Goal: Task Accomplishment & Management: Manage account settings

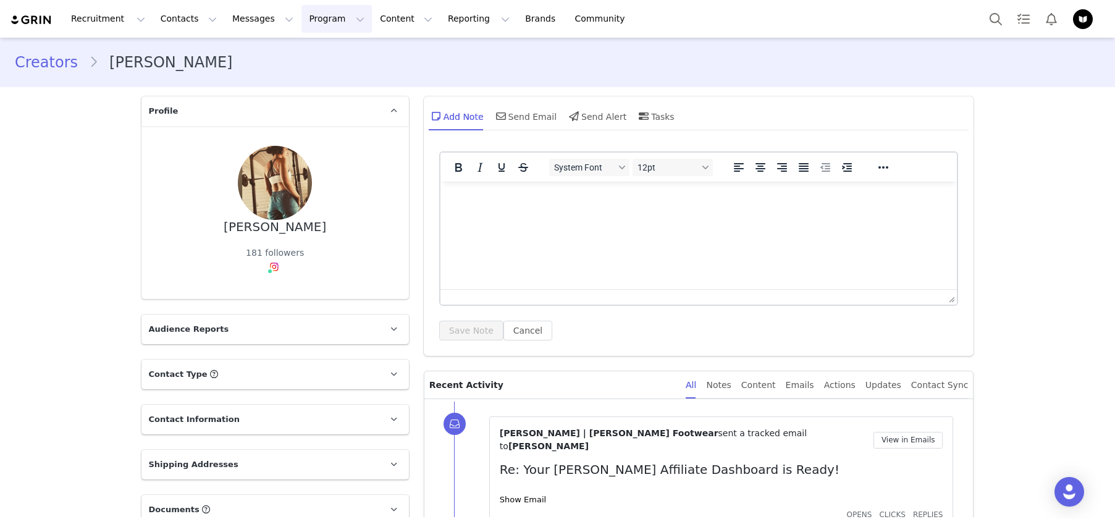
click at [301, 15] on button "Program Program" at bounding box center [336, 19] width 70 height 28
click at [354, 61] on div "Activations" at bounding box center [331, 54] width 83 height 13
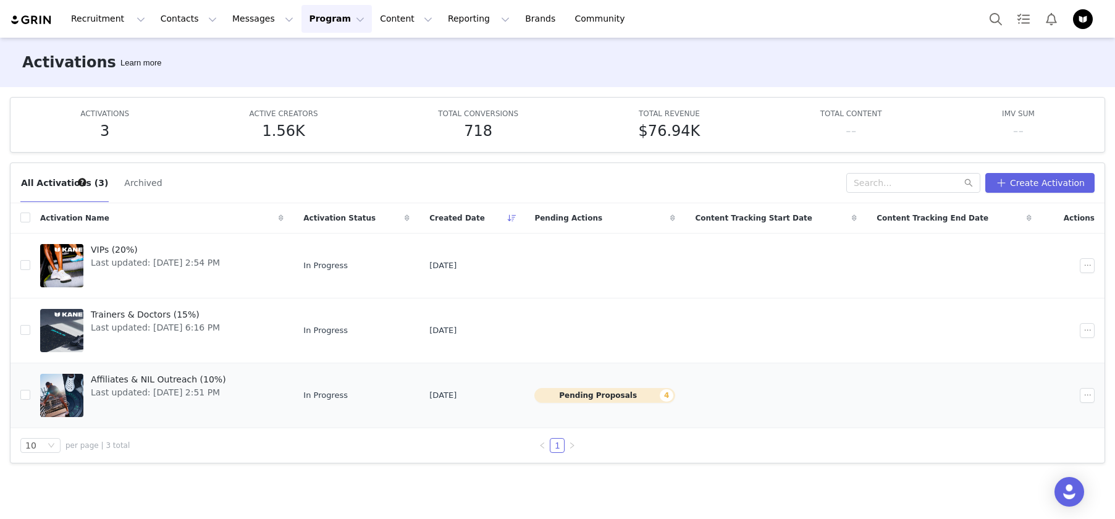
click at [204, 384] on span "Affiliates & NIL Outreach (10%)" at bounding box center [158, 379] width 135 height 13
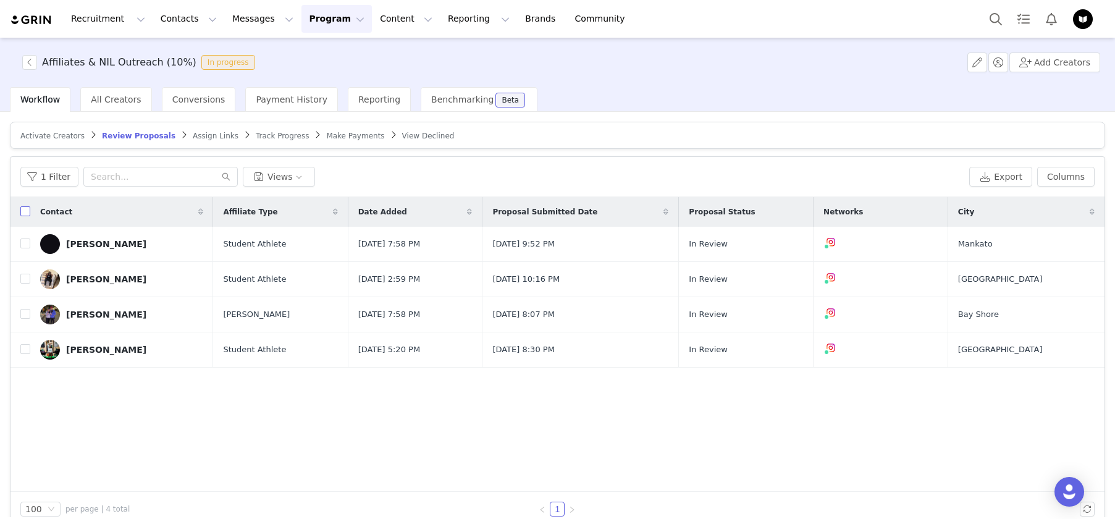
click at [29, 214] on input "checkbox" at bounding box center [25, 211] width 10 height 10
checkbox input "true"
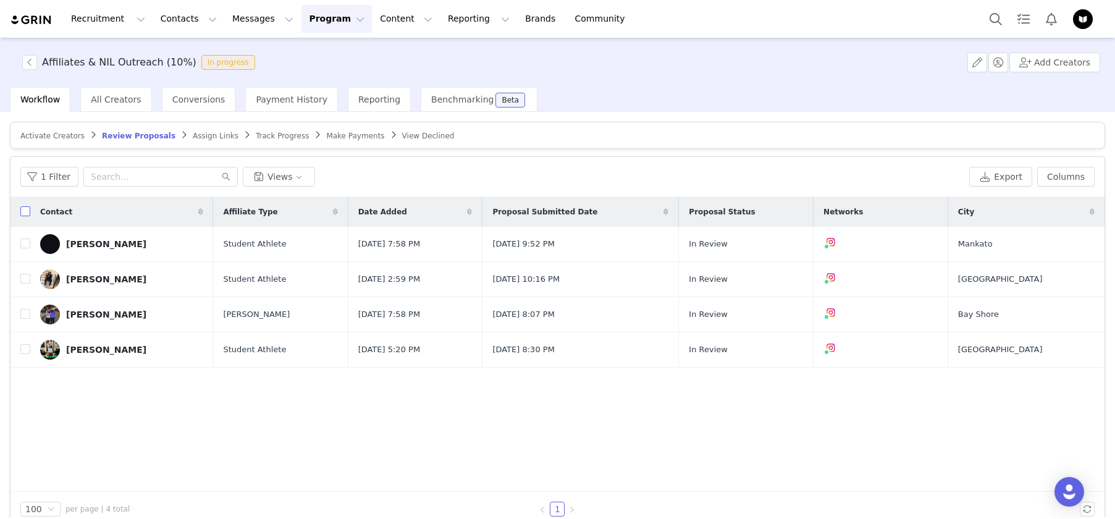
checkbox input "true"
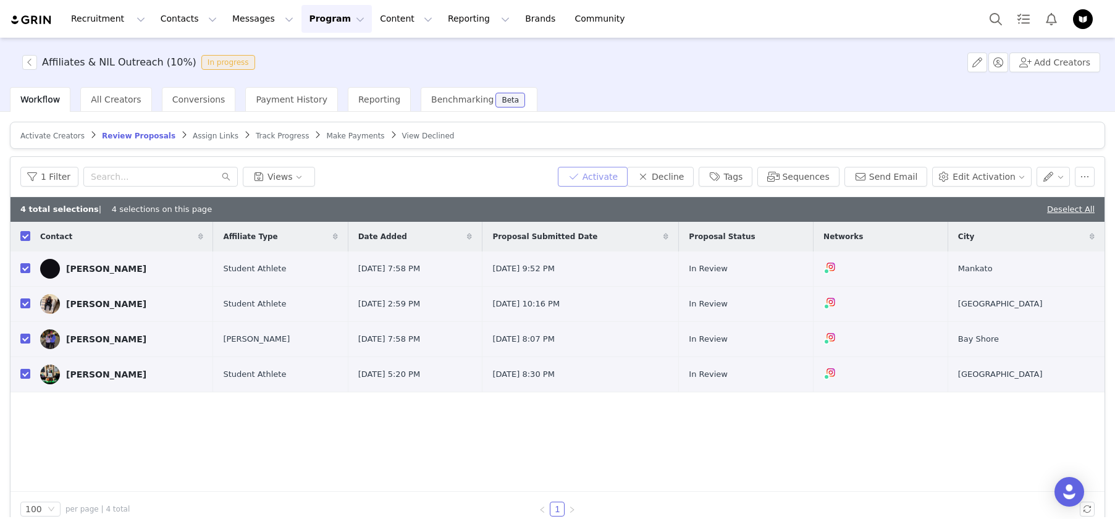
click at [605, 179] on button "Activate" at bounding box center [593, 177] width 70 height 20
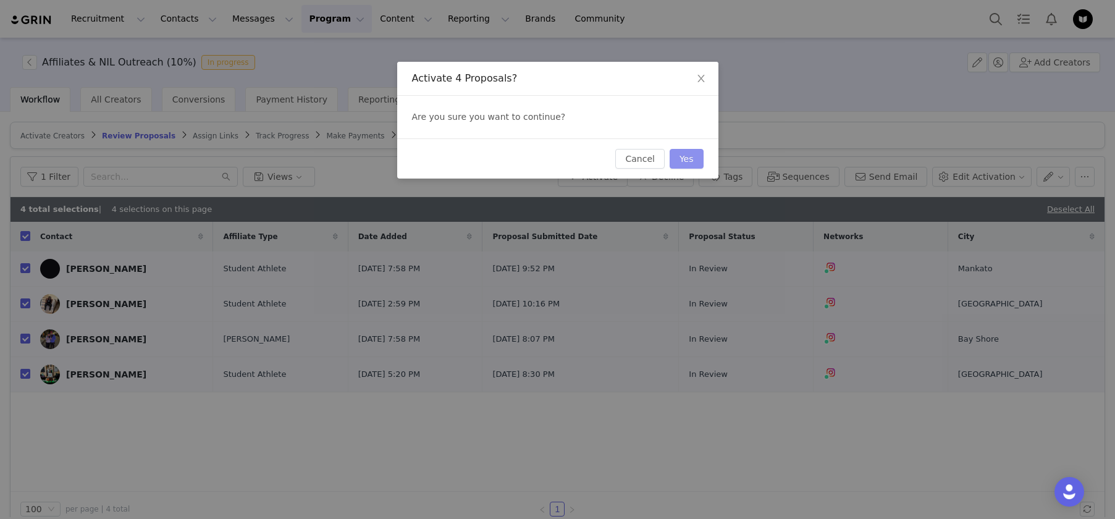
click at [701, 158] on button "Yes" at bounding box center [687, 159] width 34 height 20
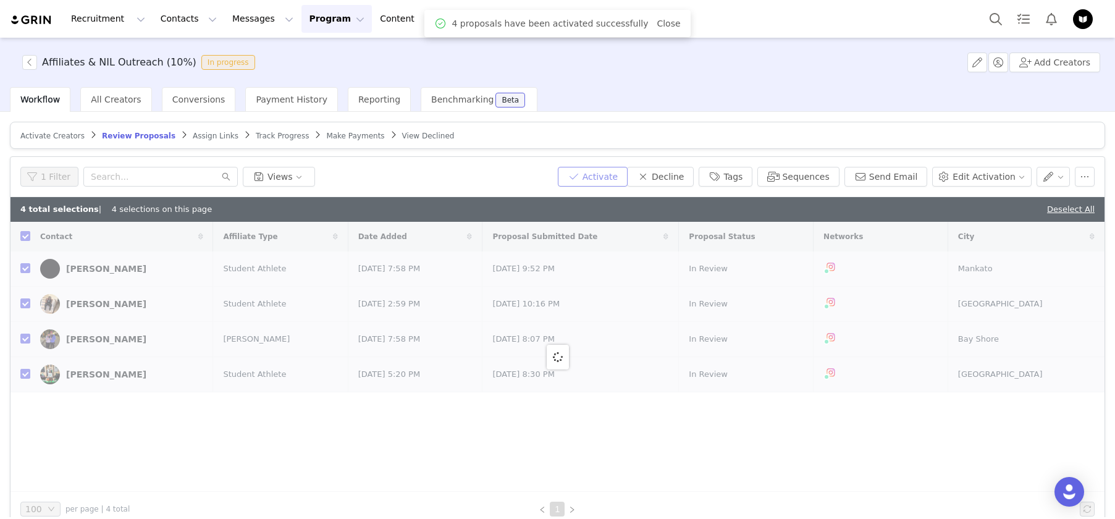
checkbox input "false"
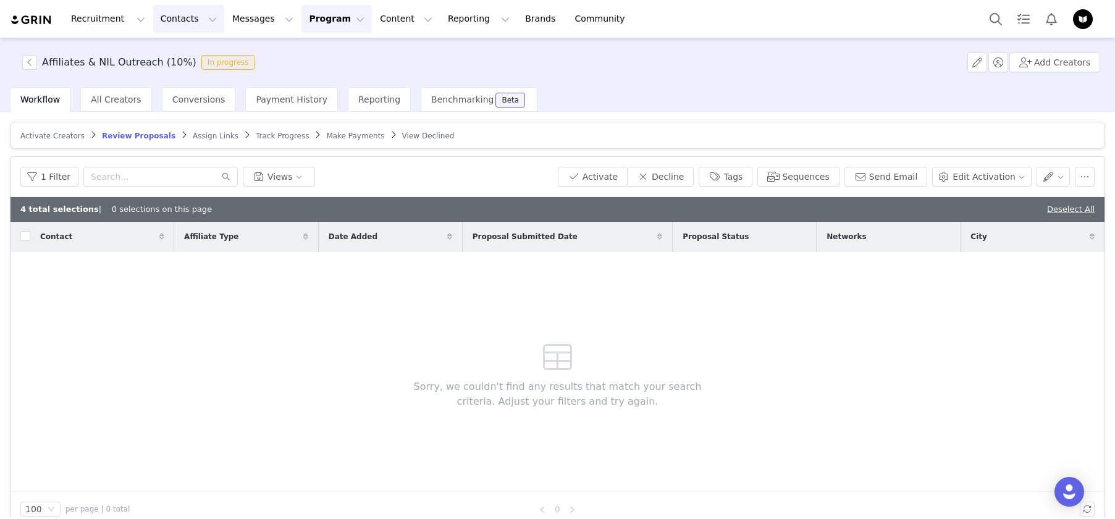
click at [164, 25] on button "Contacts Contacts" at bounding box center [188, 19] width 71 height 28
click at [204, 104] on div "Applicants" at bounding box center [193, 100] width 83 height 13
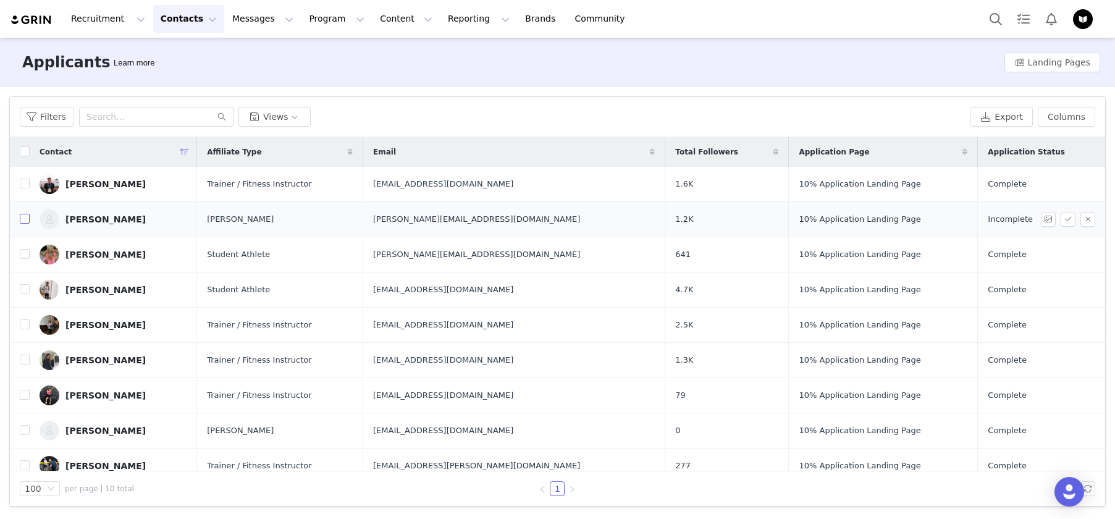
click at [25, 219] on input "checkbox" at bounding box center [25, 219] width 10 height 10
checkbox input "true"
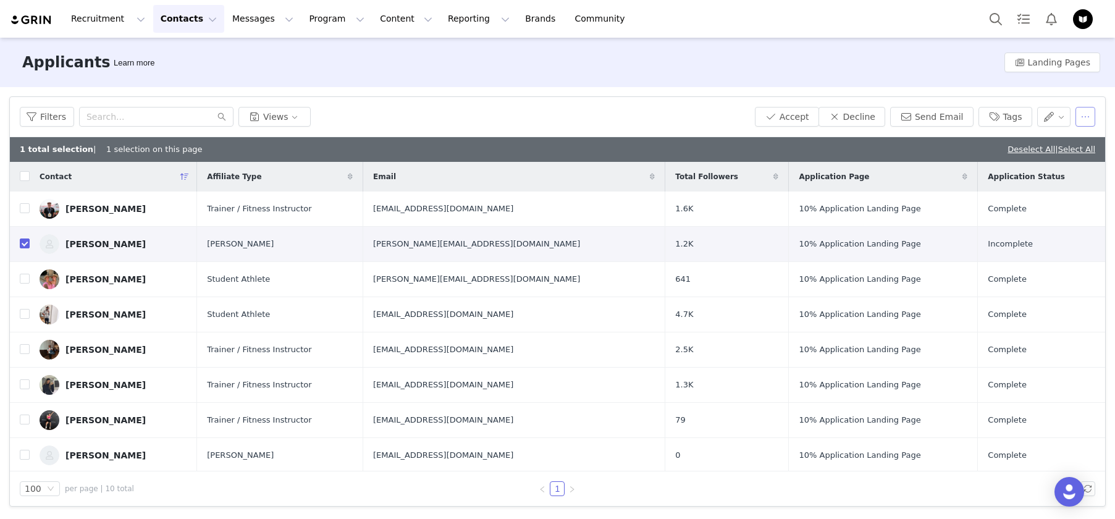
click at [1083, 117] on button "button" at bounding box center [1085, 117] width 20 height 20
click at [1061, 164] on div "Delete" at bounding box center [1068, 161] width 43 height 14
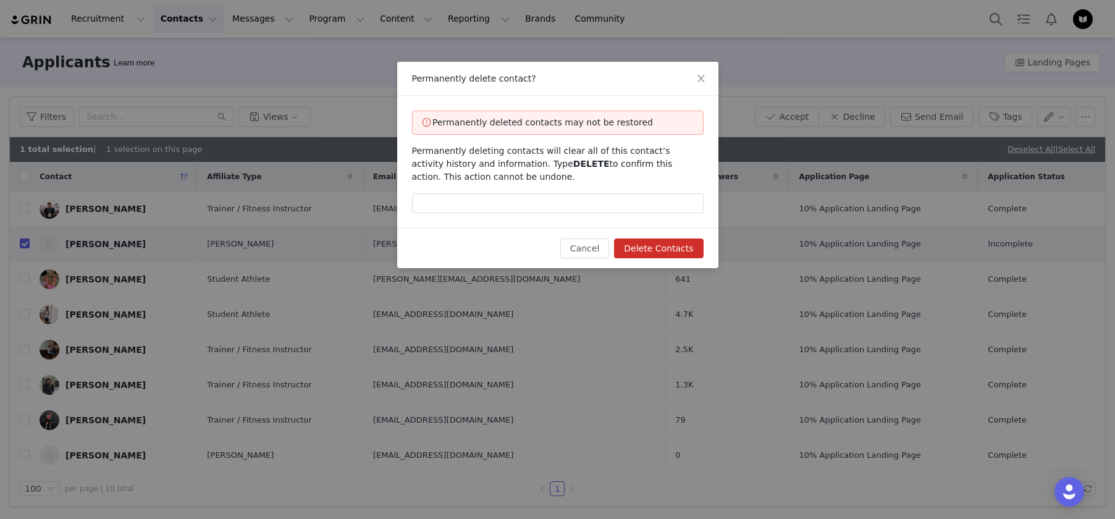
click at [645, 214] on div "Permanently deleted contacts may not be restored Permanently deleting contacts …" at bounding box center [557, 162] width 321 height 132
click at [642, 207] on input "text" at bounding box center [558, 203] width 292 height 20
type input "DELETE"
click at [629, 245] on button "Delete Contacts" at bounding box center [658, 248] width 89 height 20
checkbox input "false"
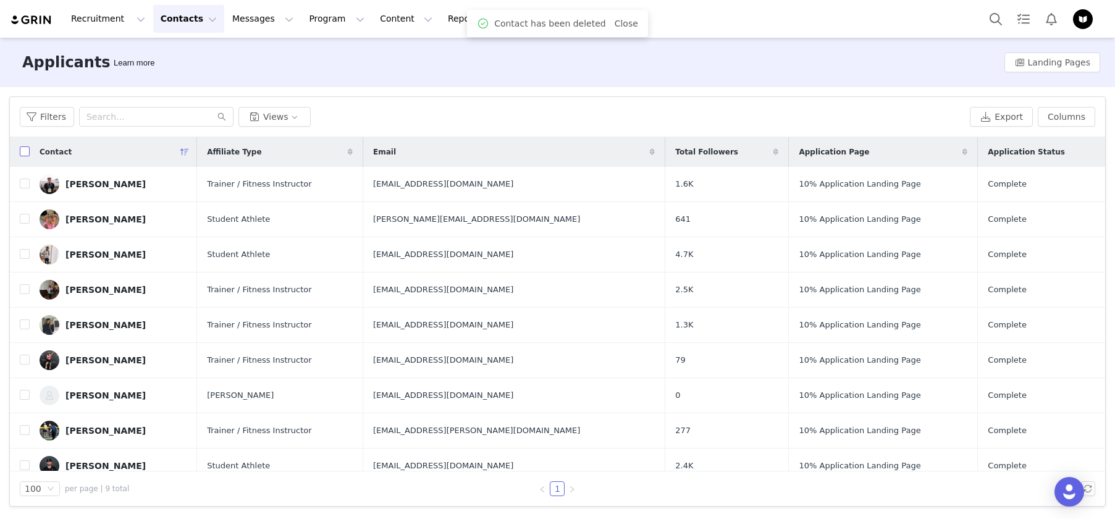
click at [23, 152] on input "checkbox" at bounding box center [25, 151] width 10 height 10
checkbox input "true"
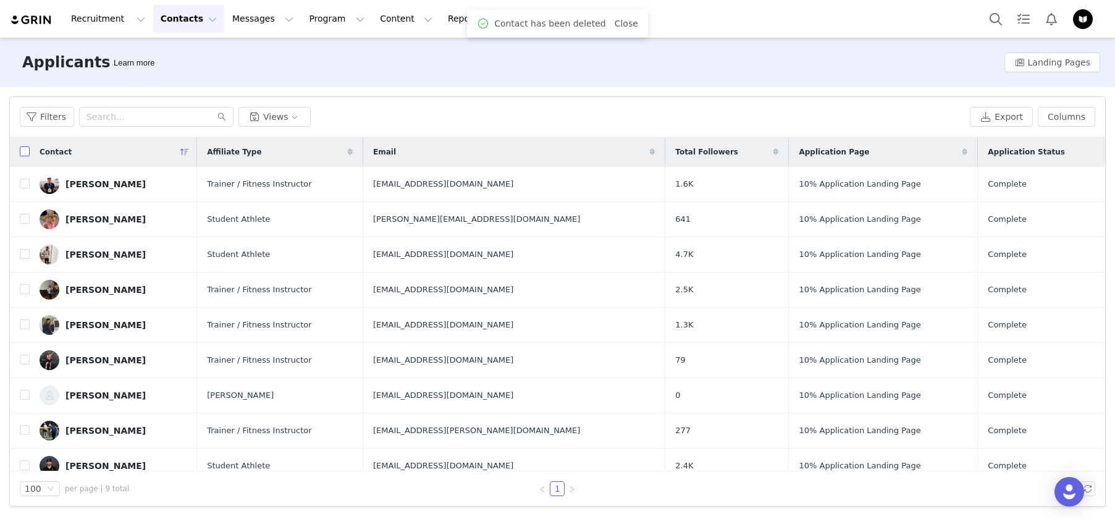
checkbox input "true"
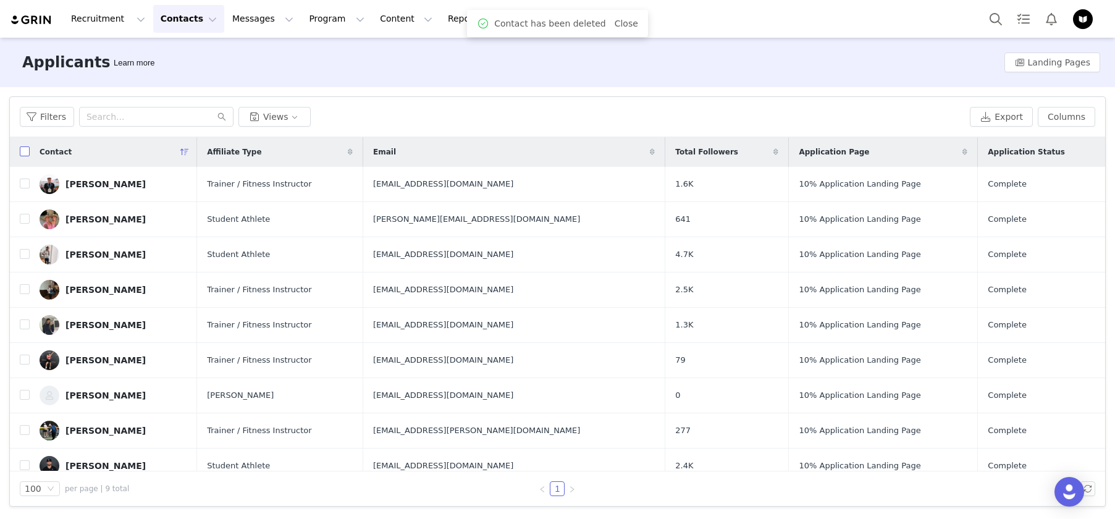
checkbox input "true"
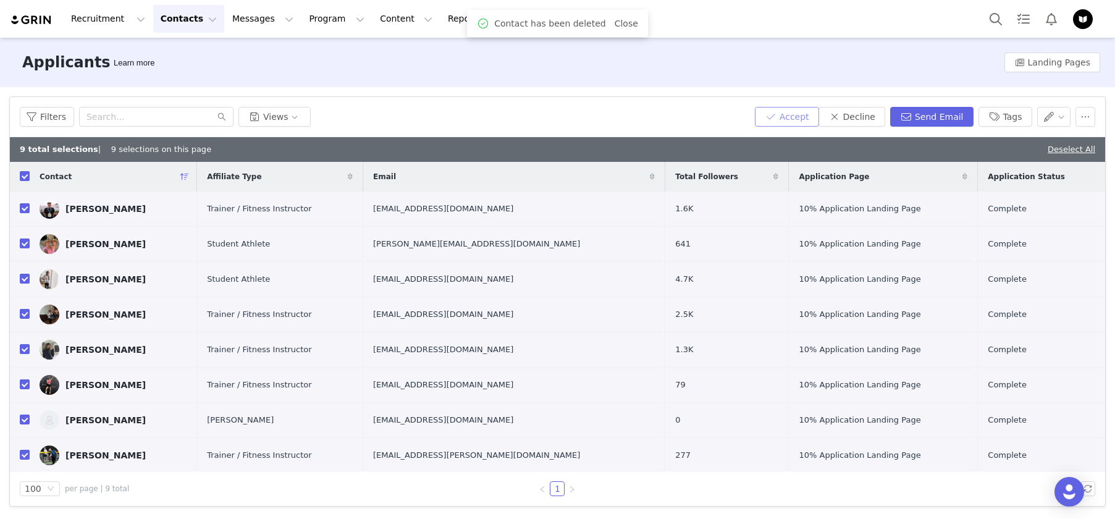
click at [807, 111] on button "Accept" at bounding box center [787, 117] width 64 height 20
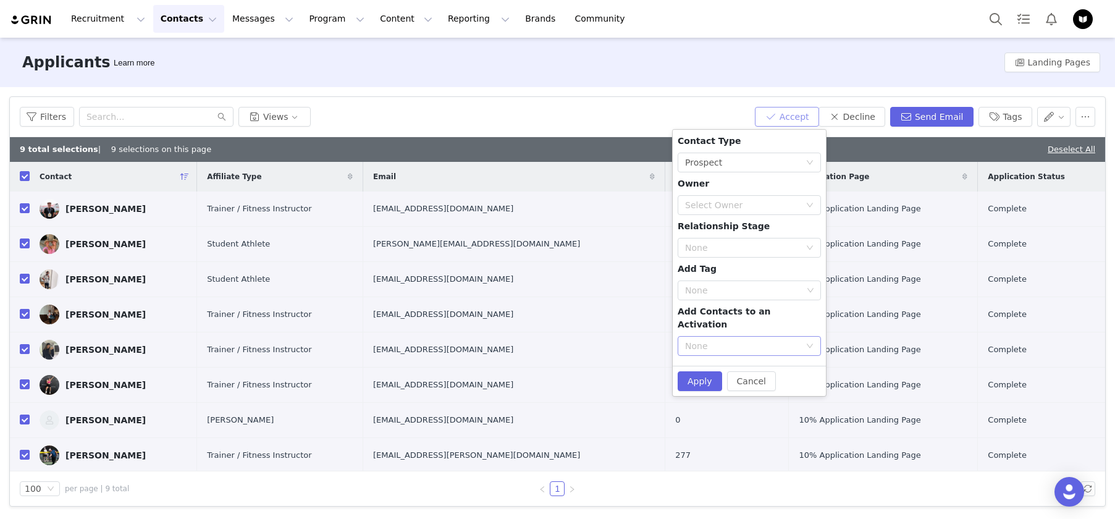
click at [770, 340] on div "None" at bounding box center [742, 346] width 115 height 12
click at [780, 398] on li "Affiliates & NIL Outreach (10%)" at bounding box center [749, 397] width 143 height 20
click at [696, 371] on button "Apply" at bounding box center [700, 381] width 44 height 20
checkbox input "false"
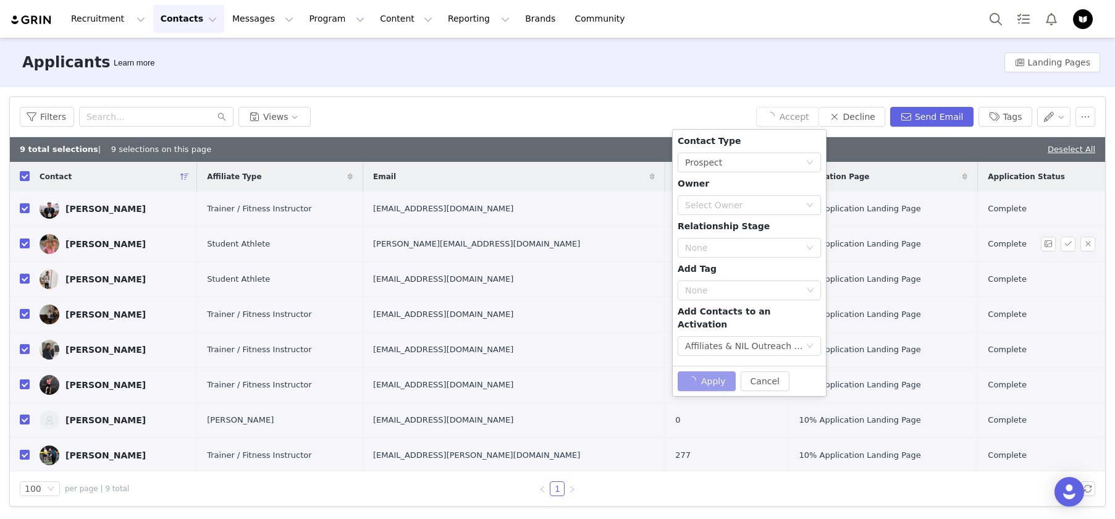
checkbox input "false"
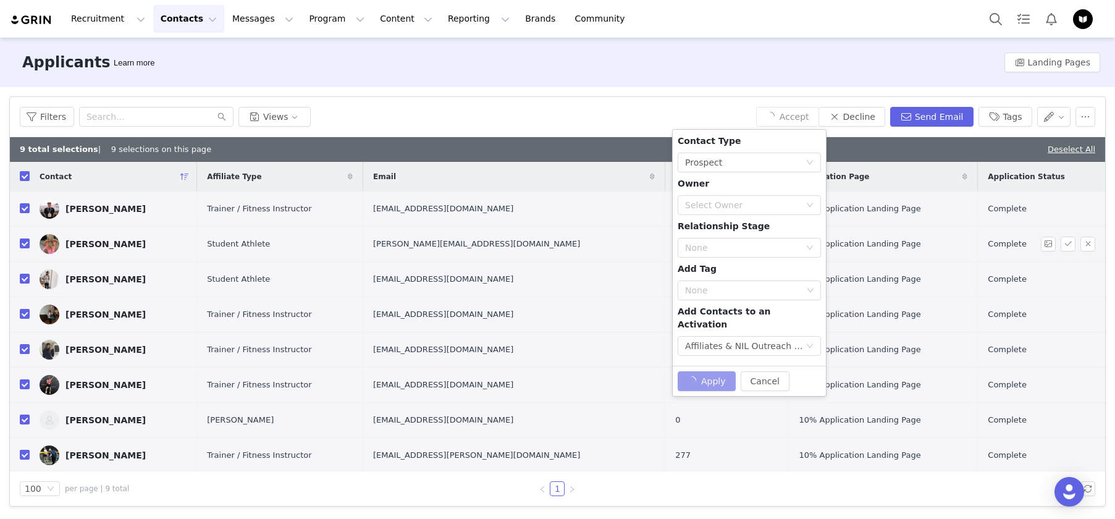
checkbox input "false"
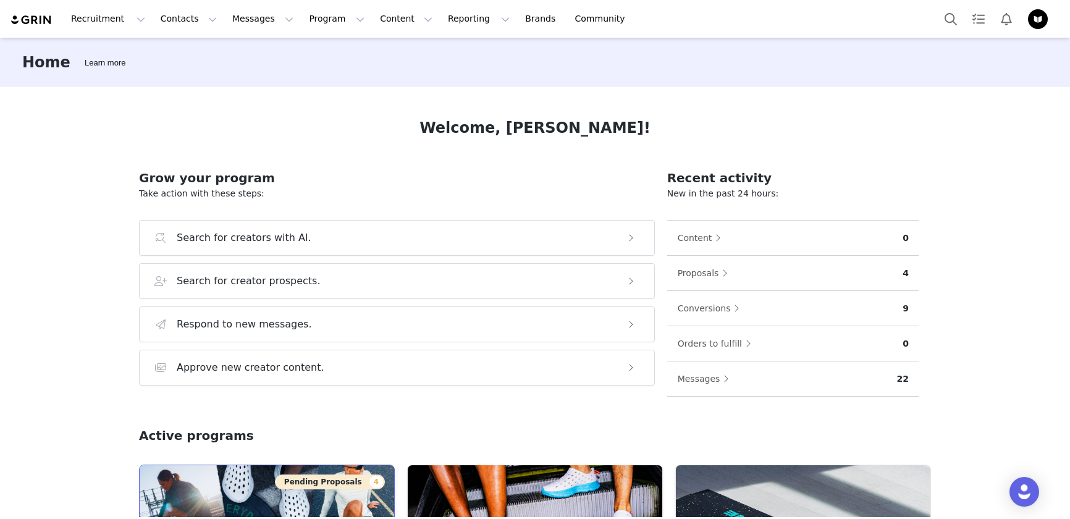
click at [287, 482] on button "Pending Proposals 4" at bounding box center [330, 481] width 110 height 15
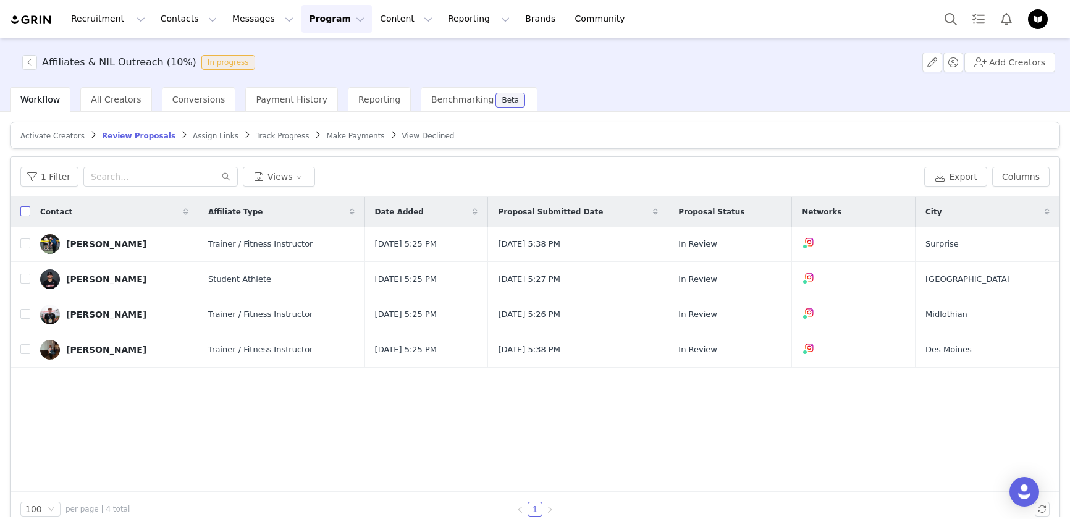
click at [27, 214] on input "checkbox" at bounding box center [25, 211] width 10 height 10
checkbox input "true"
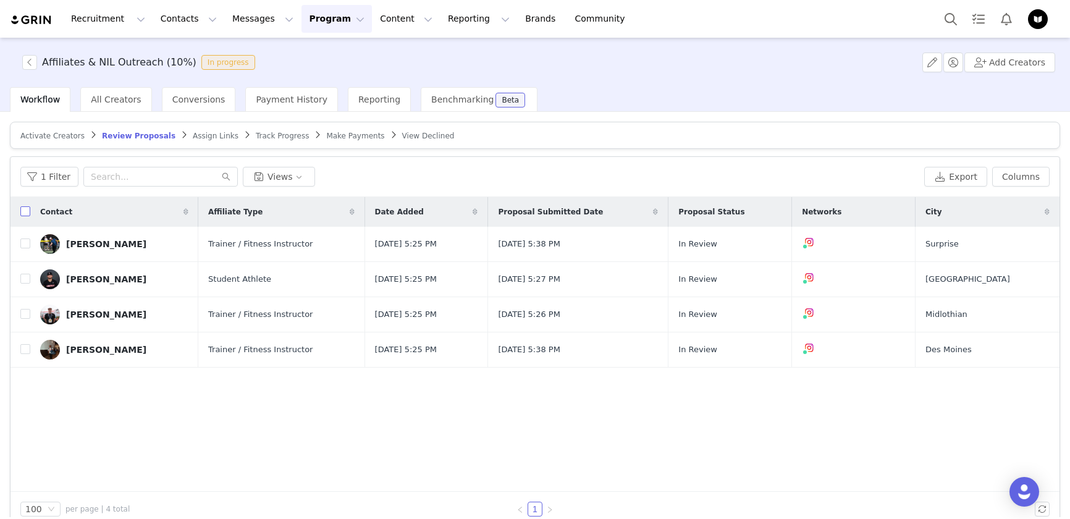
checkbox input "true"
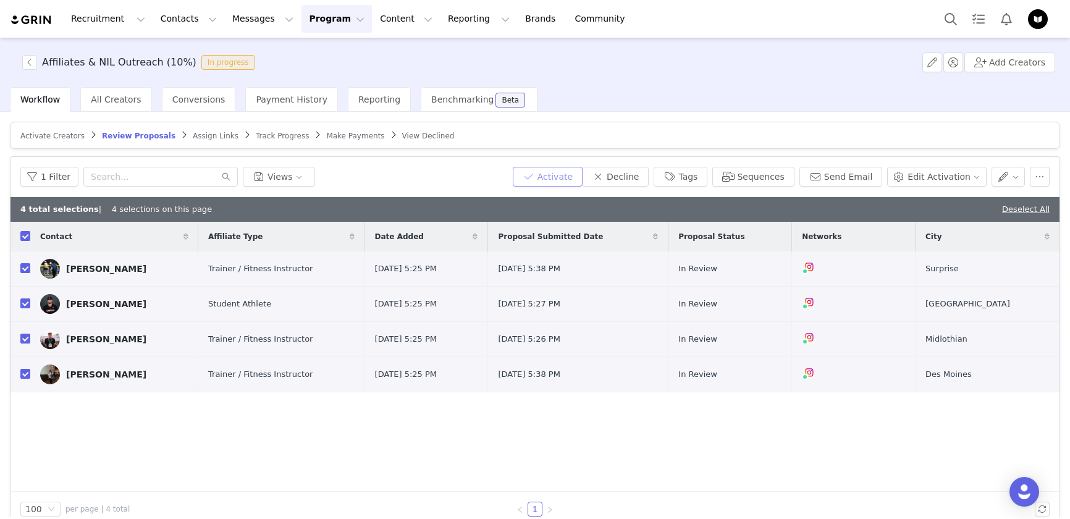
click at [562, 180] on button "Activate" at bounding box center [548, 177] width 70 height 20
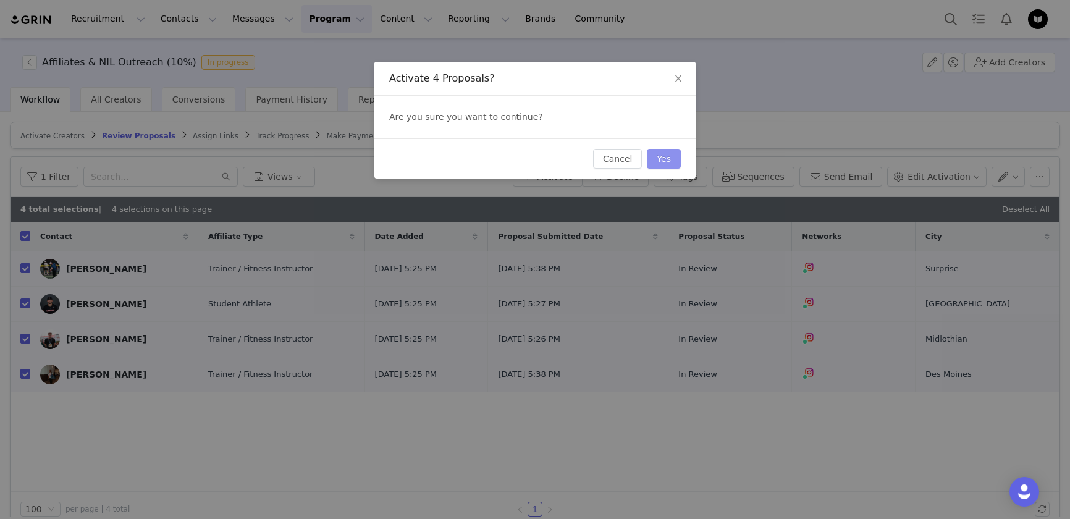
click at [664, 161] on button "Yes" at bounding box center [664, 159] width 34 height 20
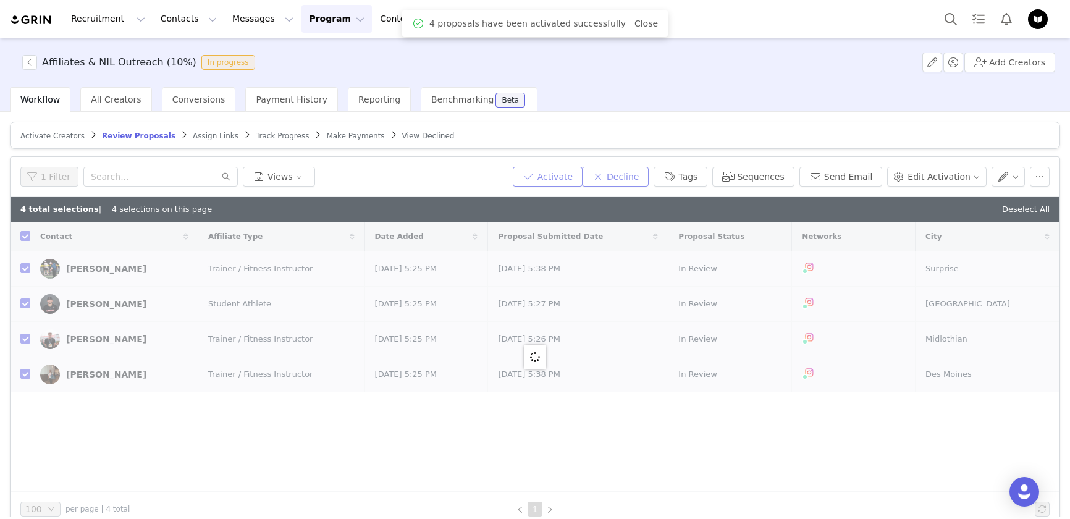
checkbox input "false"
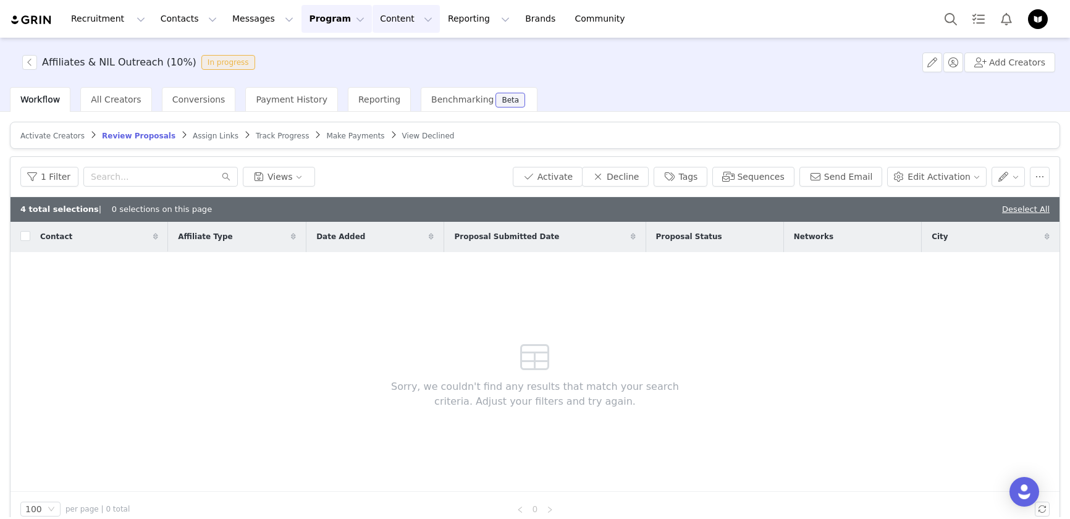
click at [373, 17] on button "Content Content" at bounding box center [406, 19] width 67 height 28
click at [303, 17] on button "Program Program" at bounding box center [336, 19] width 70 height 28
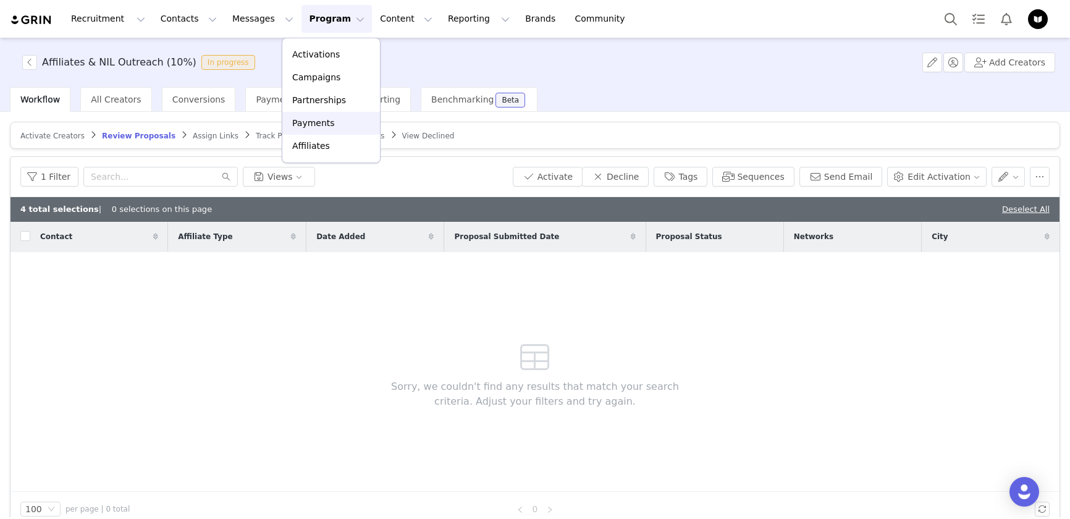
click at [336, 125] on div "Payments" at bounding box center [331, 123] width 83 height 13
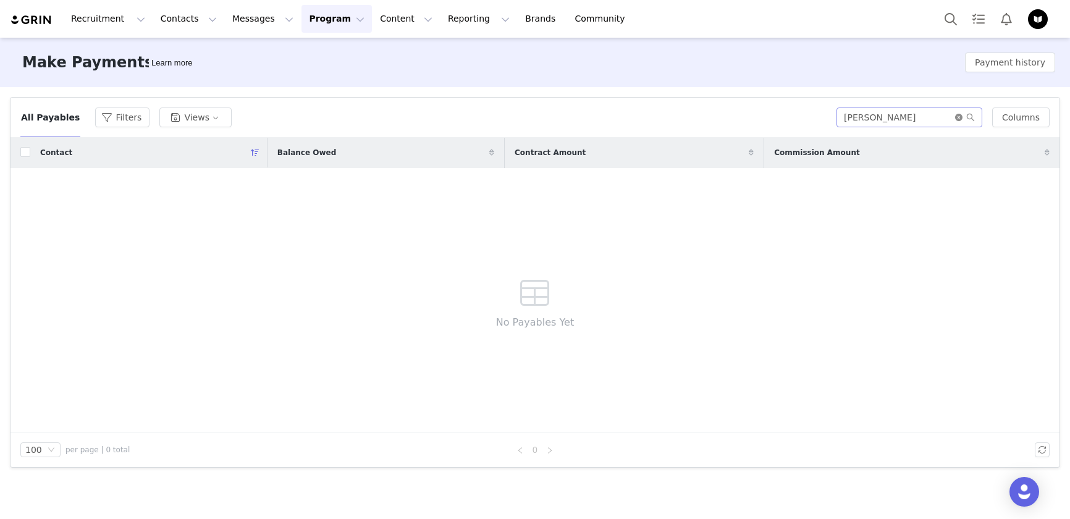
click at [961, 116] on icon "icon: close-circle" at bounding box center [958, 117] width 7 height 7
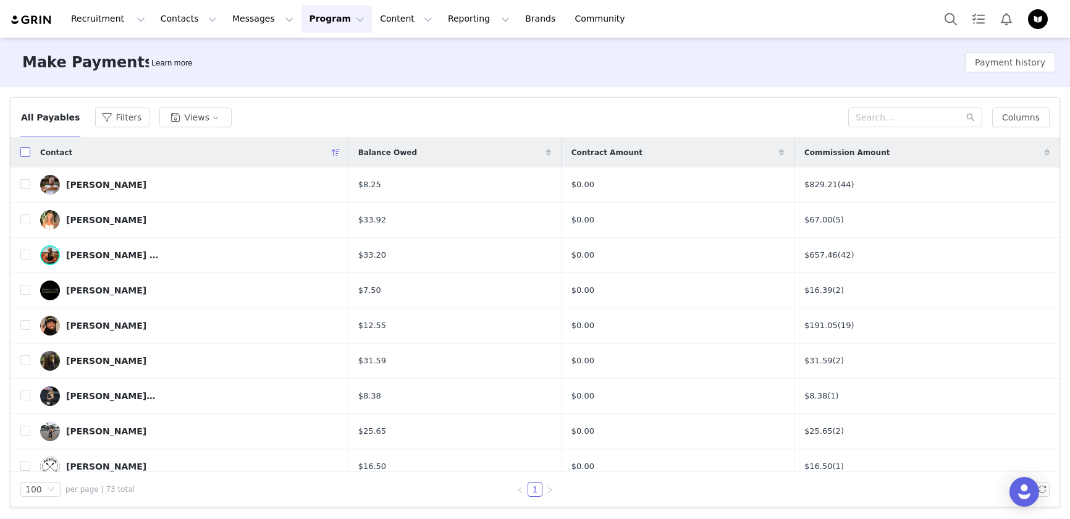
click at [25, 151] on input "checkbox" at bounding box center [25, 152] width 10 height 10
checkbox input "true"
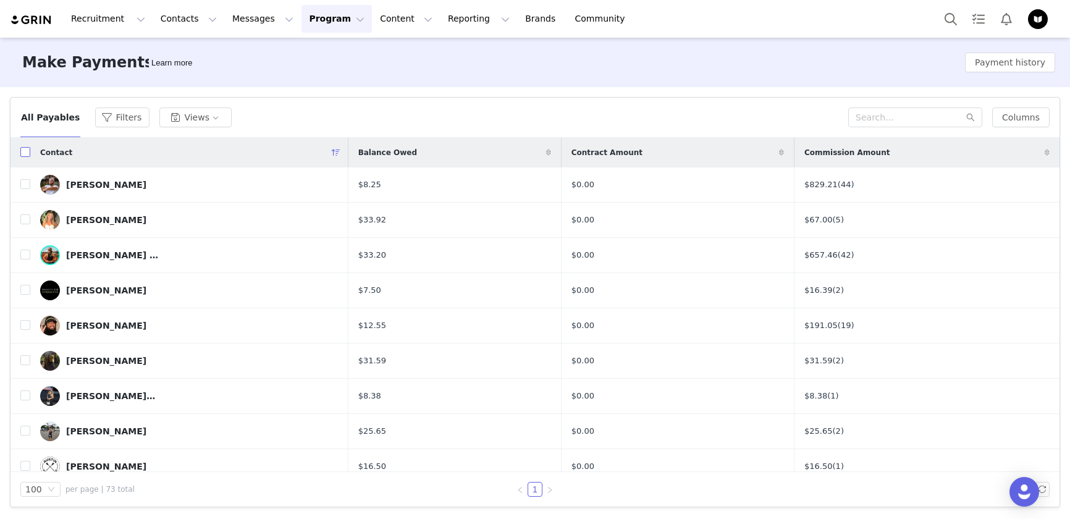
checkbox input "true"
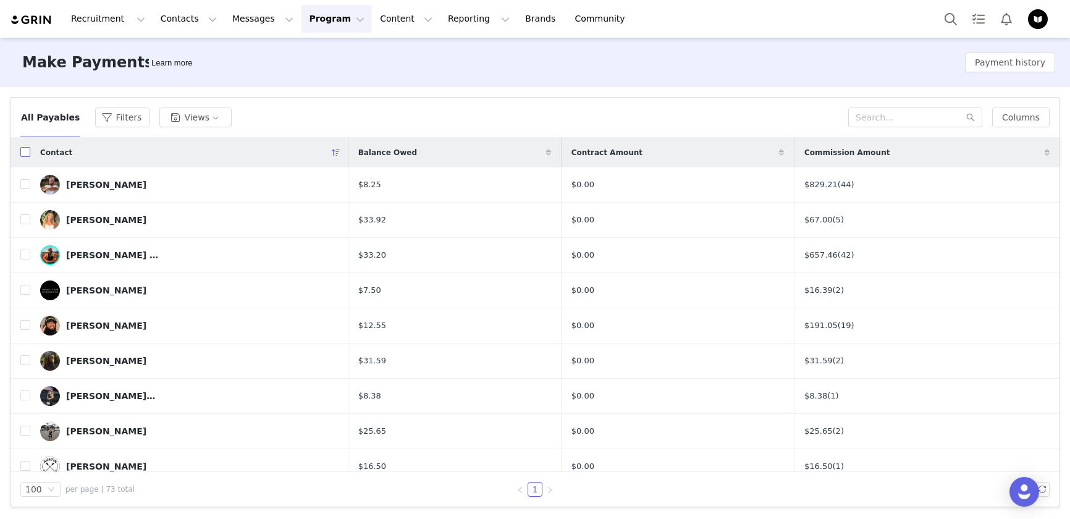
checkbox input "true"
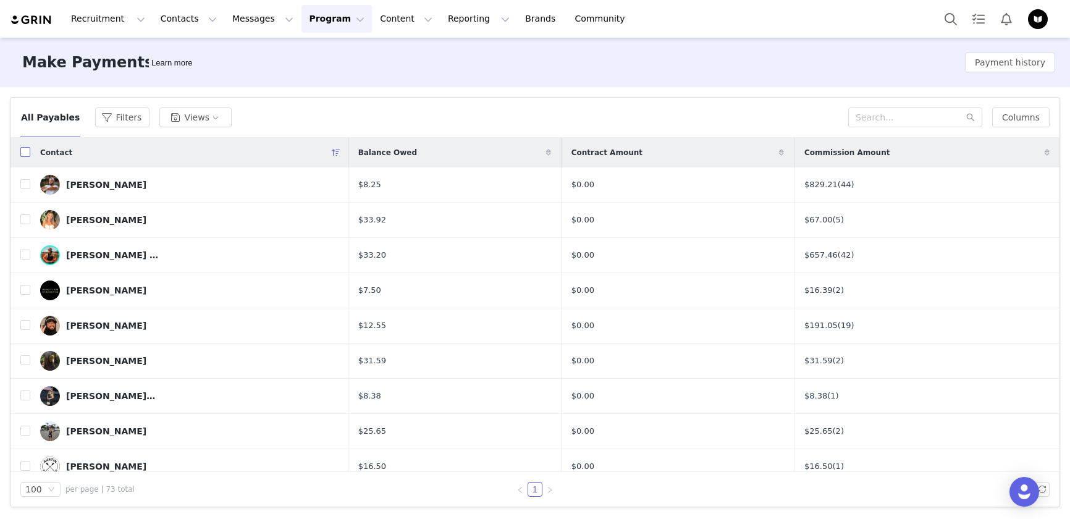
checkbox input "true"
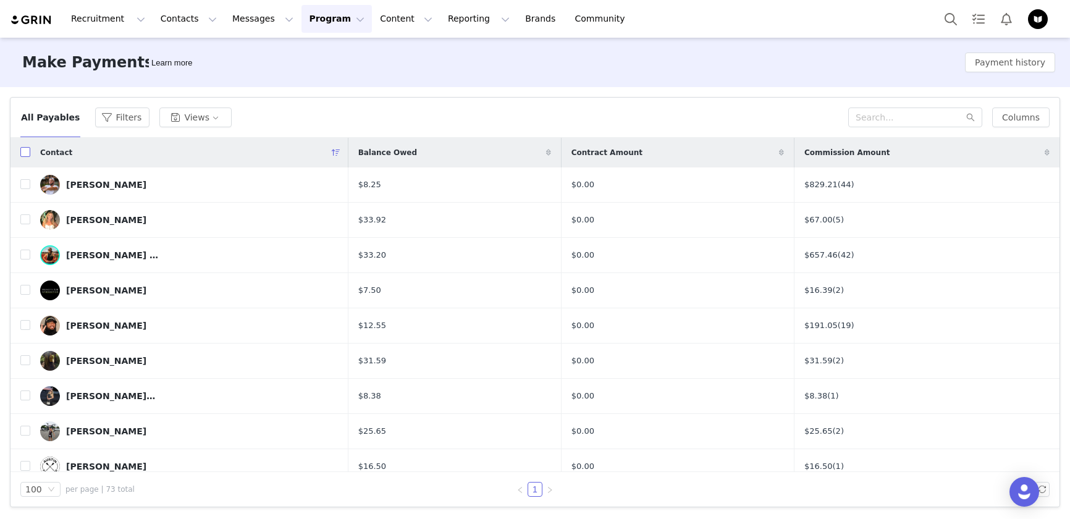
checkbox input "true"
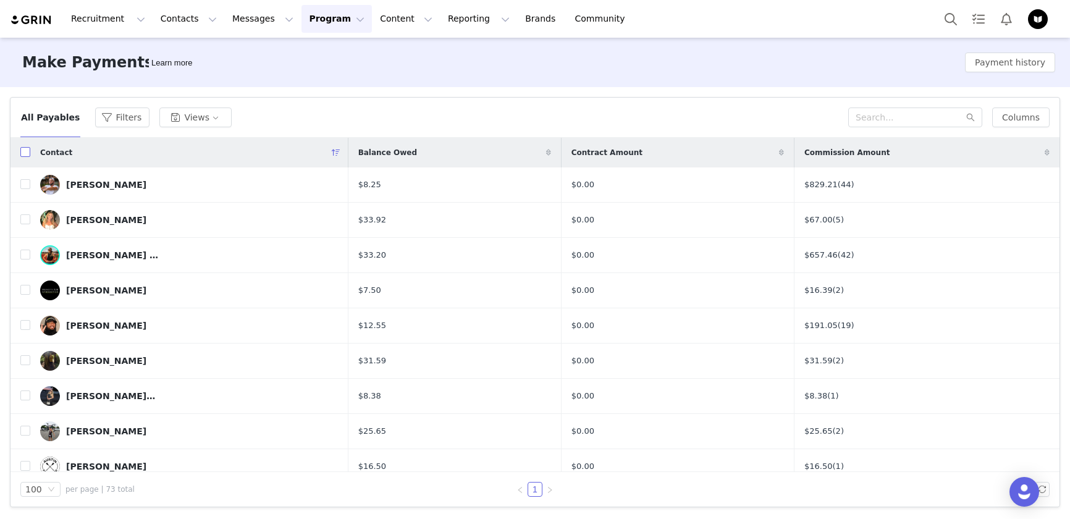
checkbox input "true"
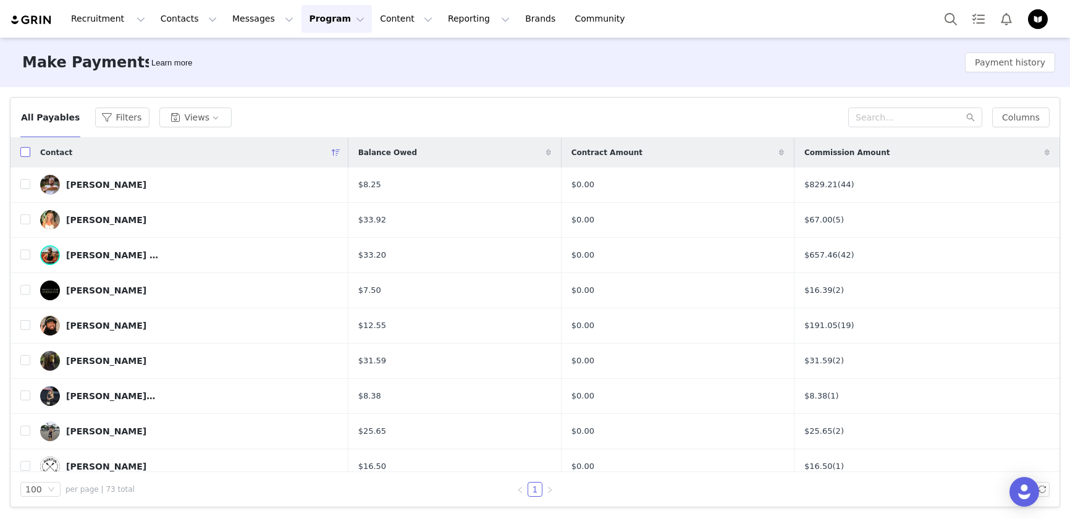
checkbox input "true"
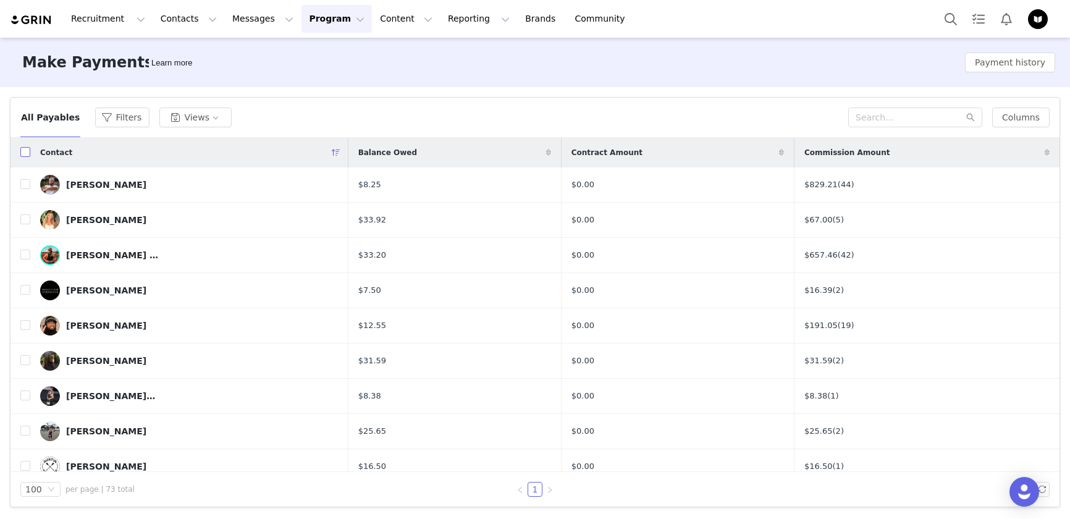
checkbox input "true"
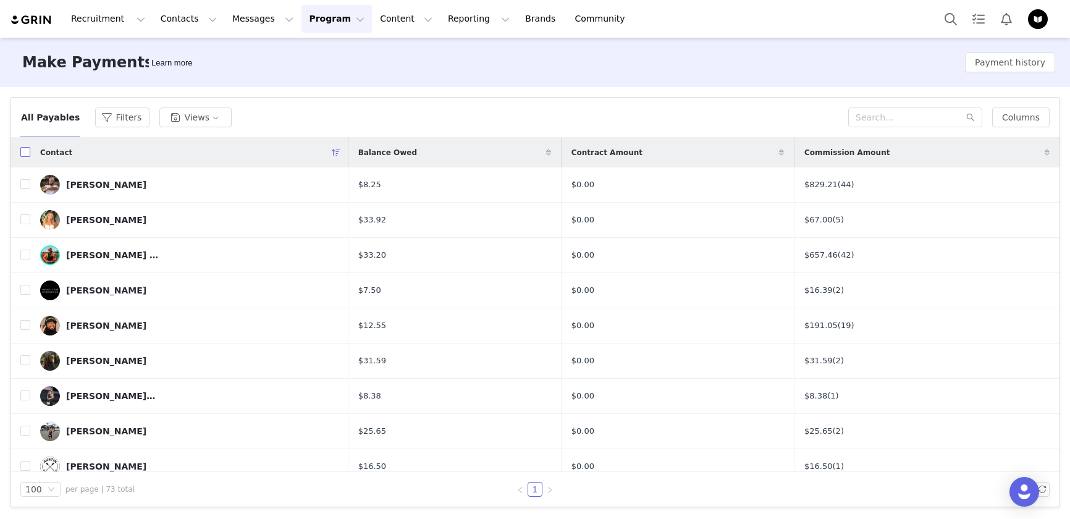
checkbox input "true"
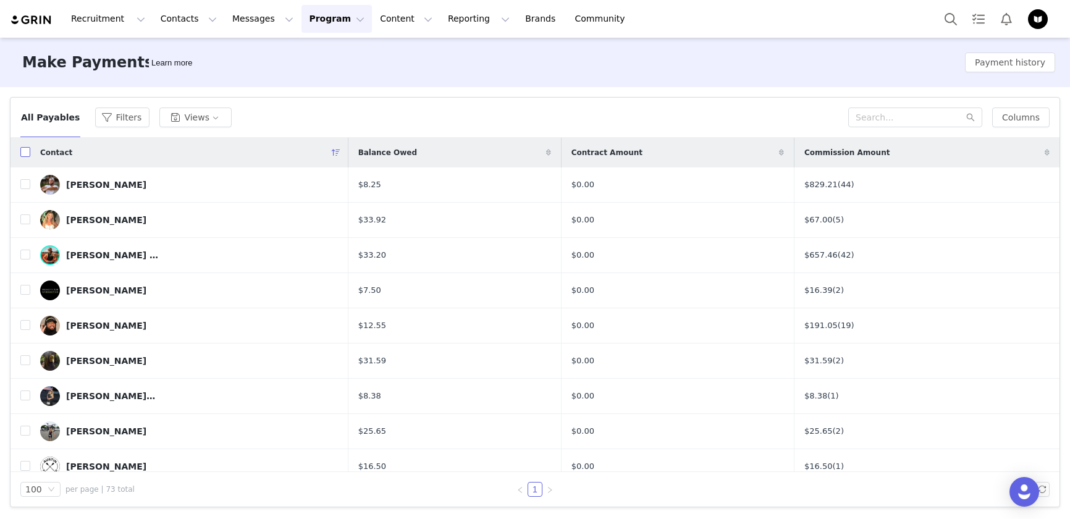
checkbox input "true"
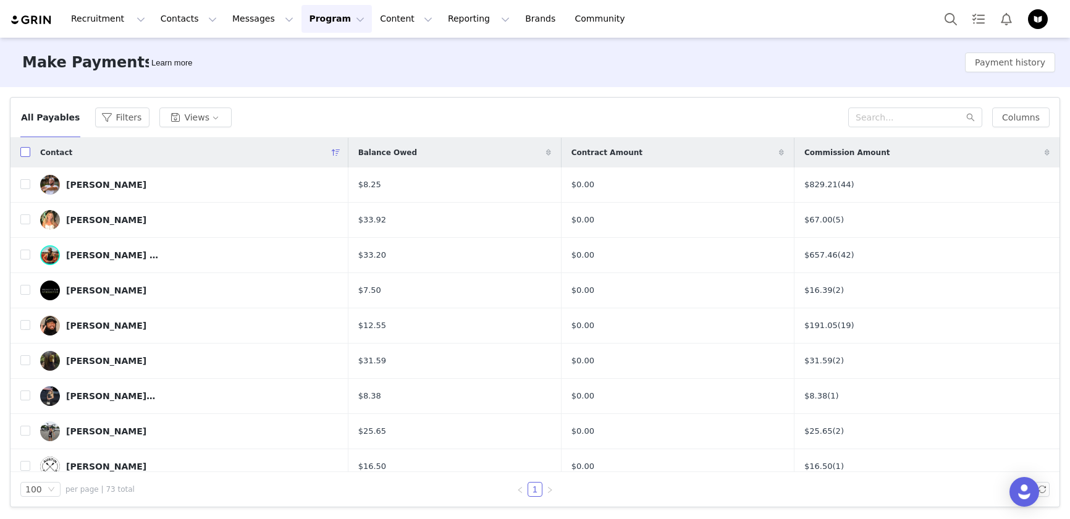
checkbox input "true"
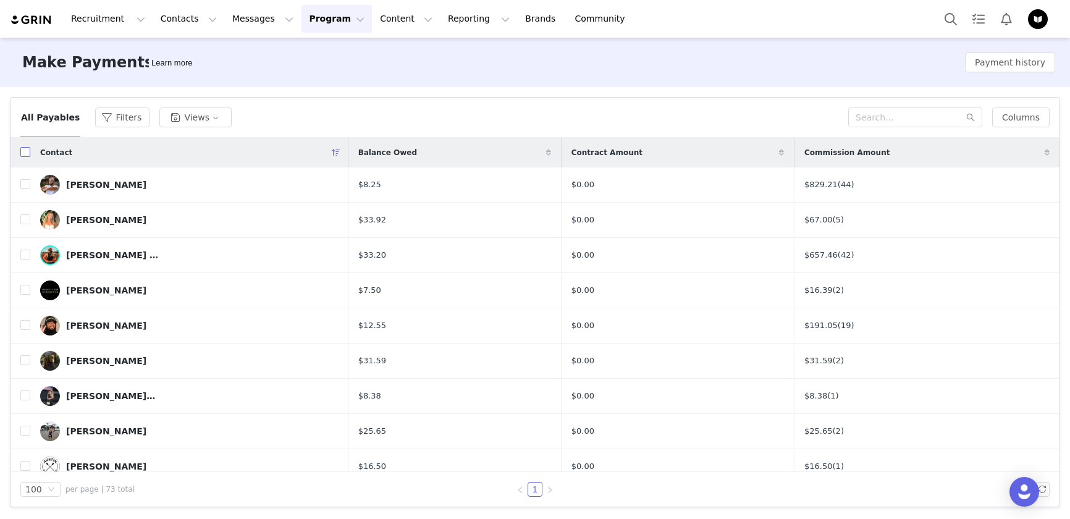
checkbox input "true"
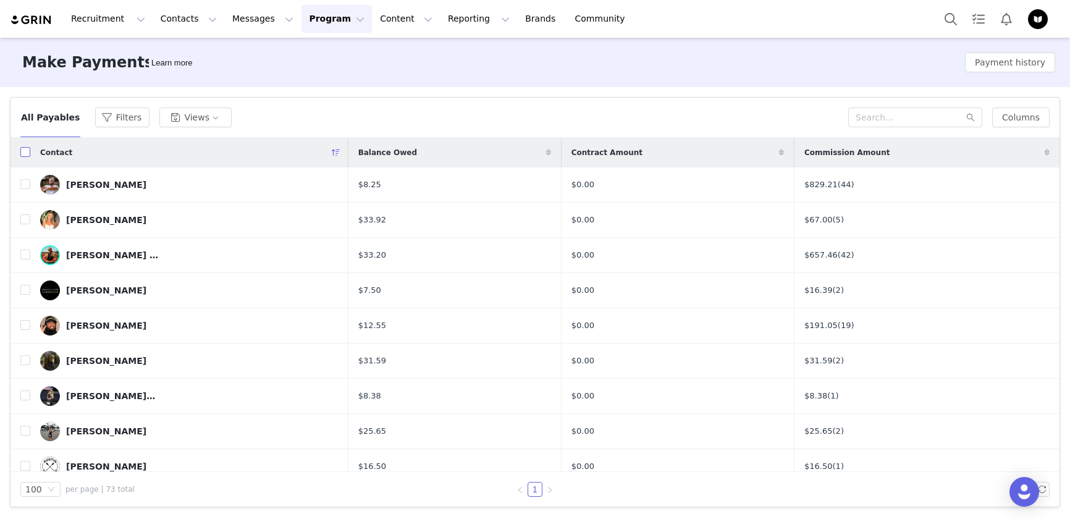
checkbox input "true"
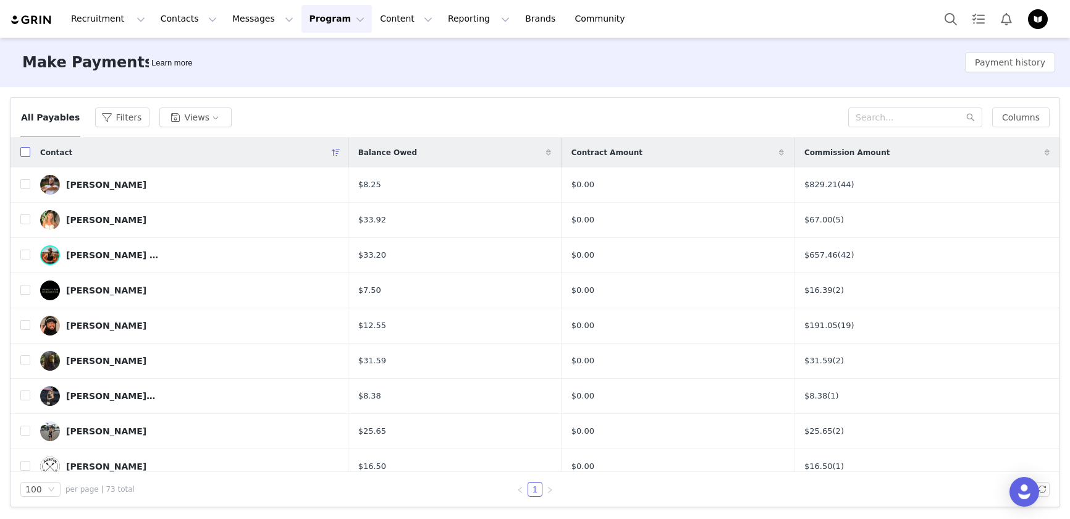
checkbox input "true"
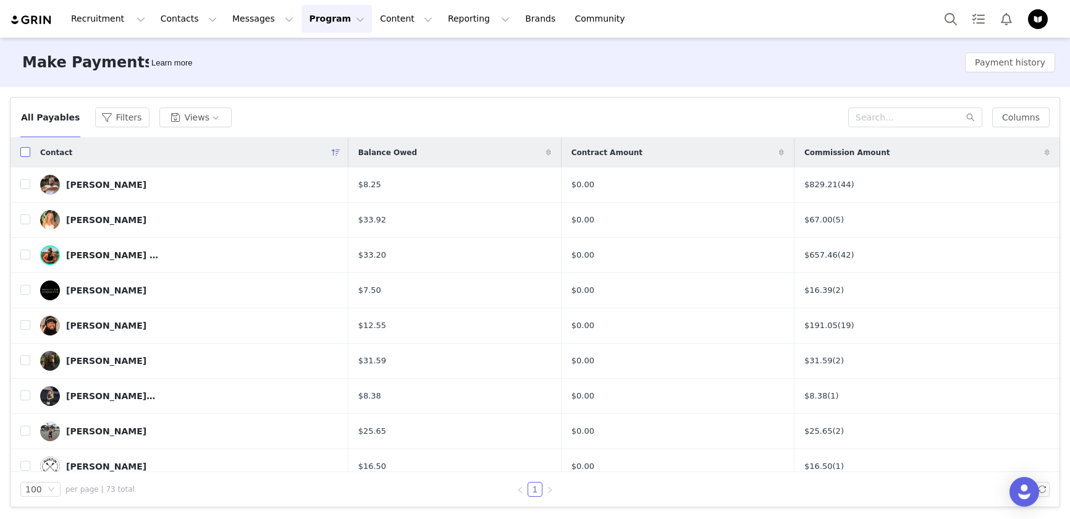
checkbox input "true"
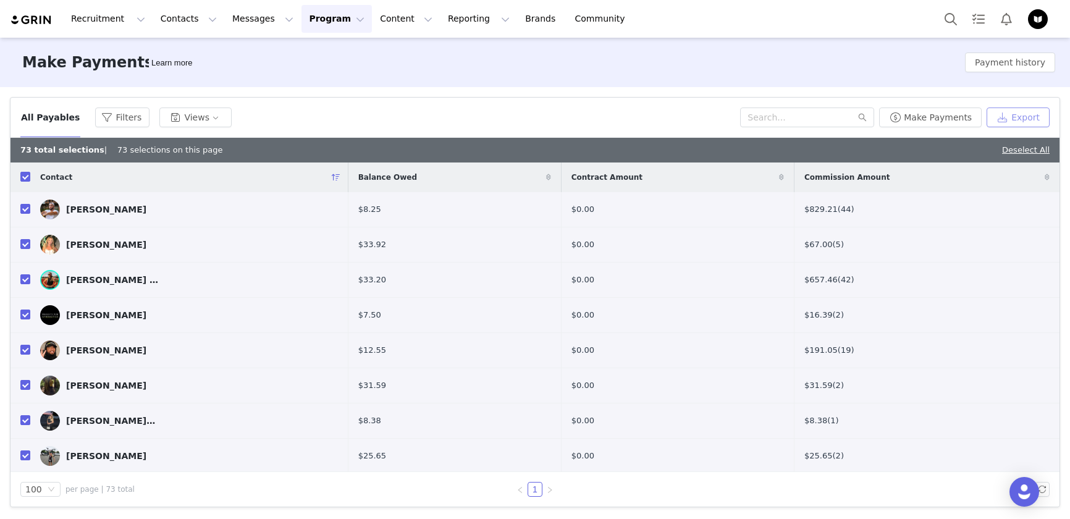
click at [1025, 118] on button "Export" at bounding box center [1018, 117] width 63 height 20
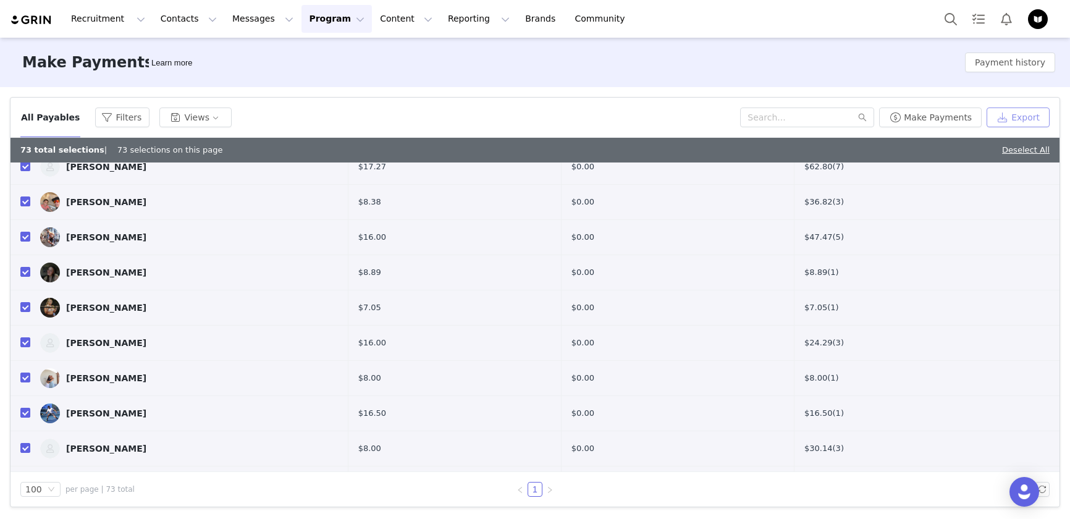
scroll to position [2291, 0]
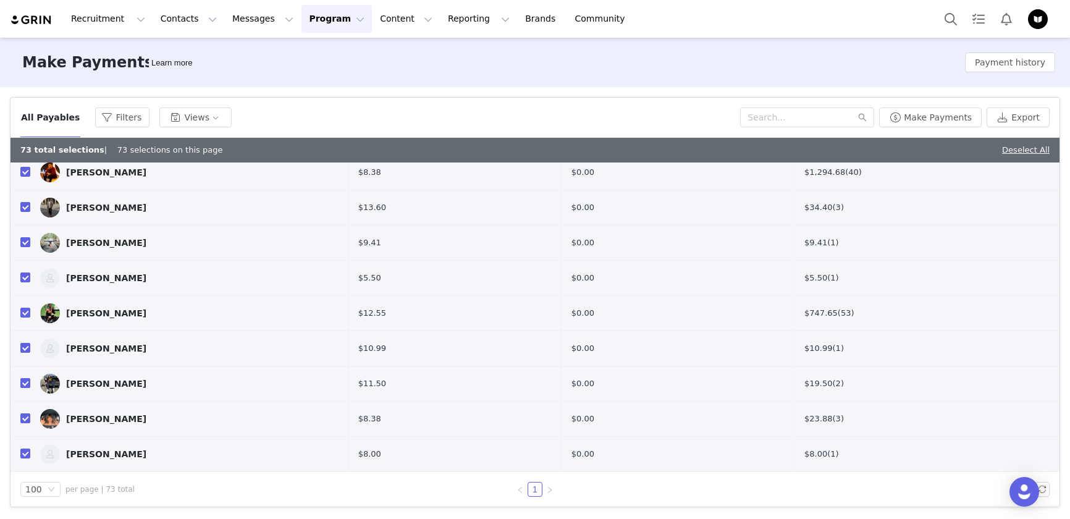
click at [872, 94] on div "Filters Filter Logic And Or Activated Date ~ Content Date ~ Last Payment Date C…" at bounding box center [535, 302] width 1070 height 430
click at [1023, 499] on div "Open Intercom Messenger" at bounding box center [1024, 492] width 33 height 33
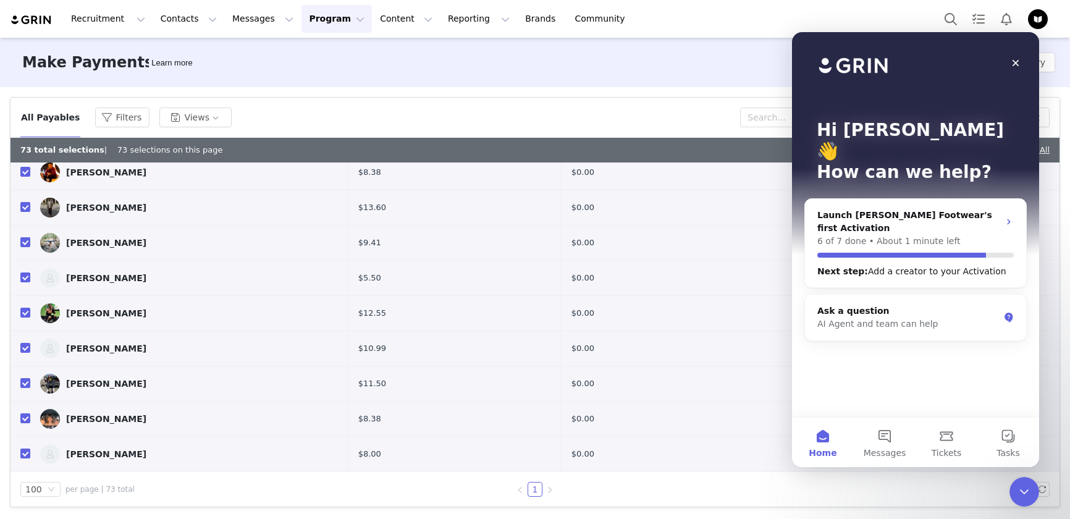
scroll to position [0, 0]
click at [1017, 489] on icon "Close Intercom Messenger" at bounding box center [1022, 489] width 15 height 15
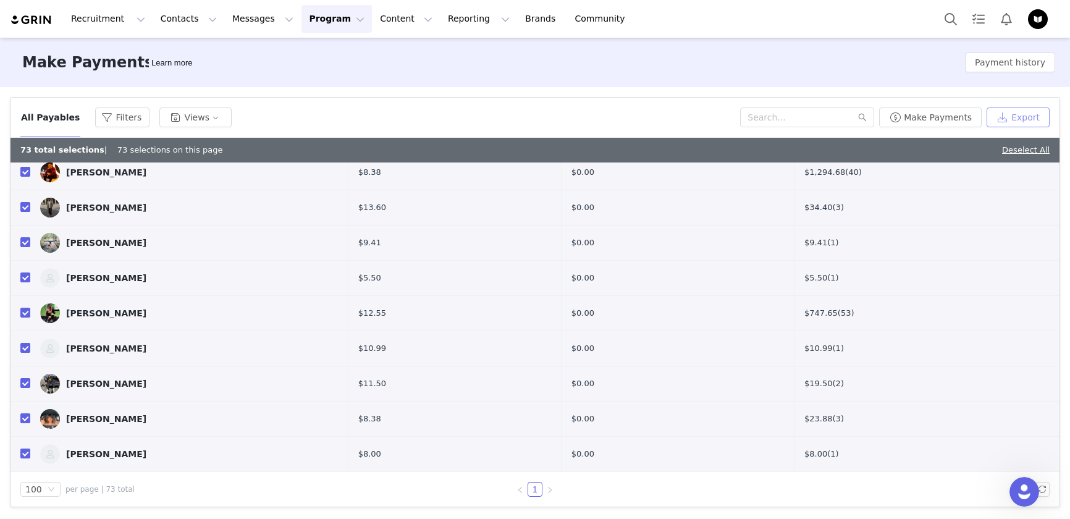
click at [1017, 124] on button "Export" at bounding box center [1018, 117] width 63 height 20
click at [1037, 146] on link "Deselect All" at bounding box center [1026, 149] width 48 height 9
checkbox input "false"
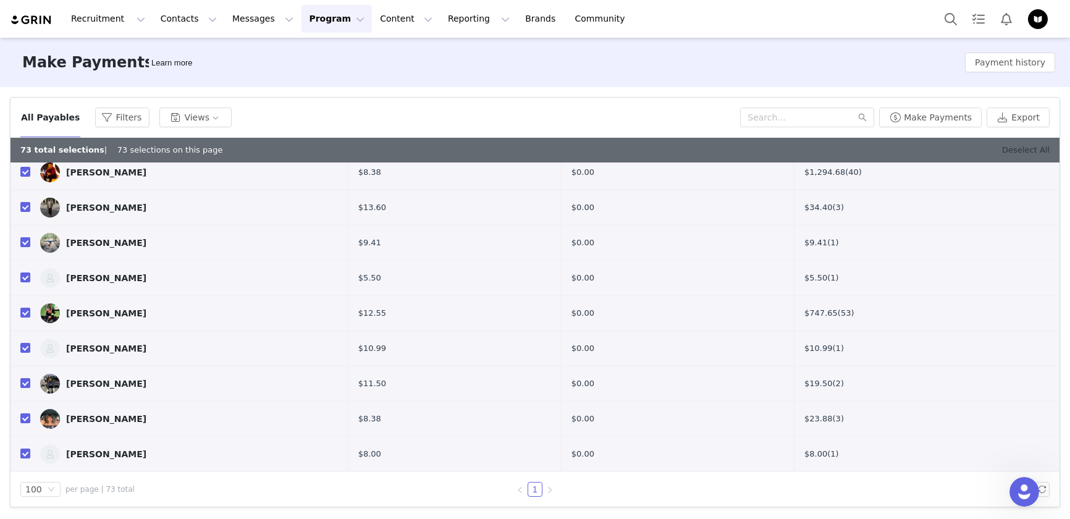
checkbox input "false"
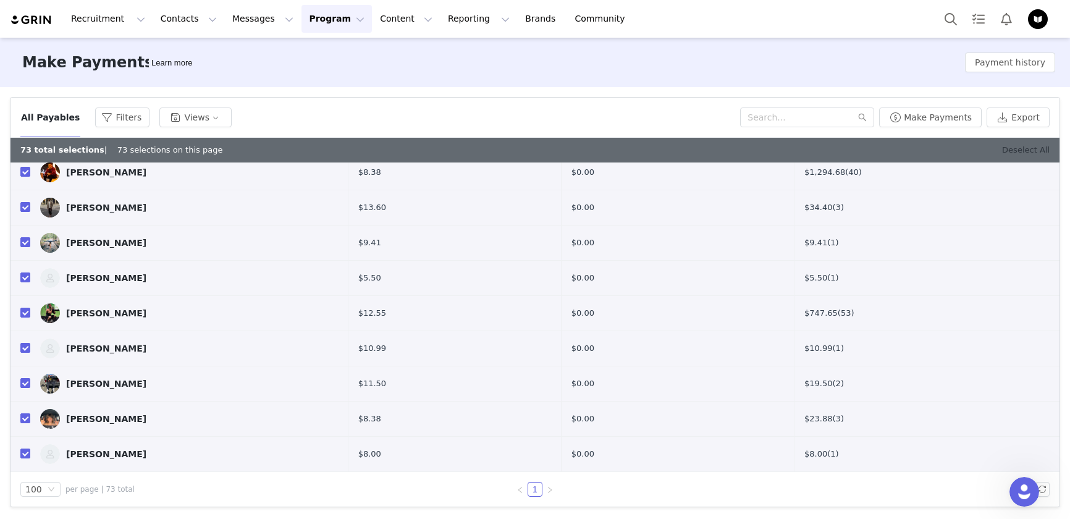
checkbox input "false"
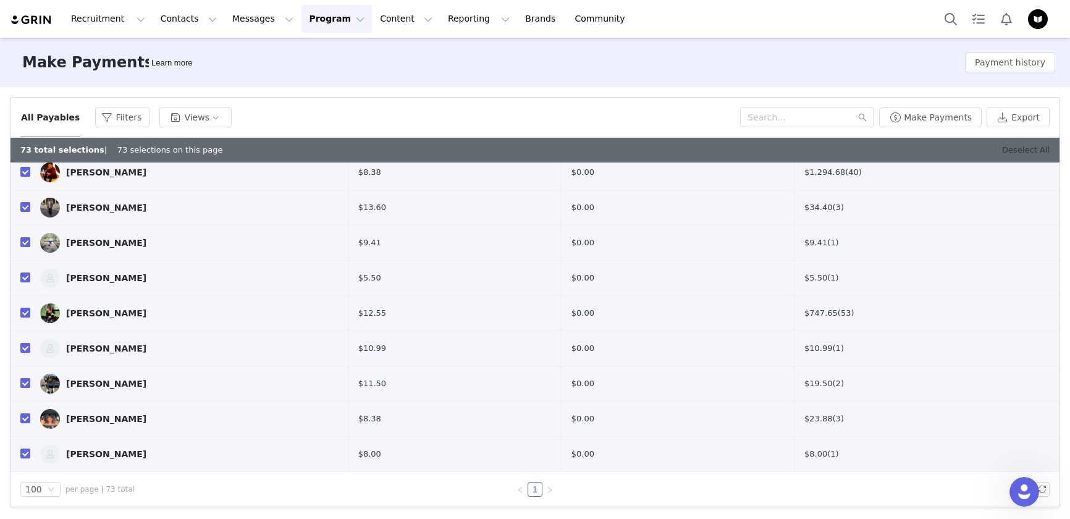
checkbox input "false"
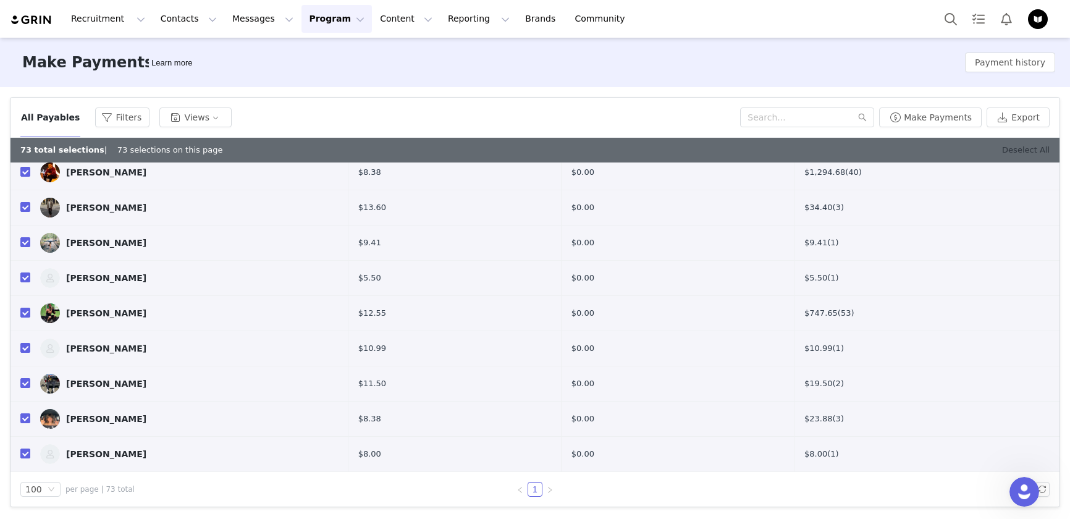
checkbox input "false"
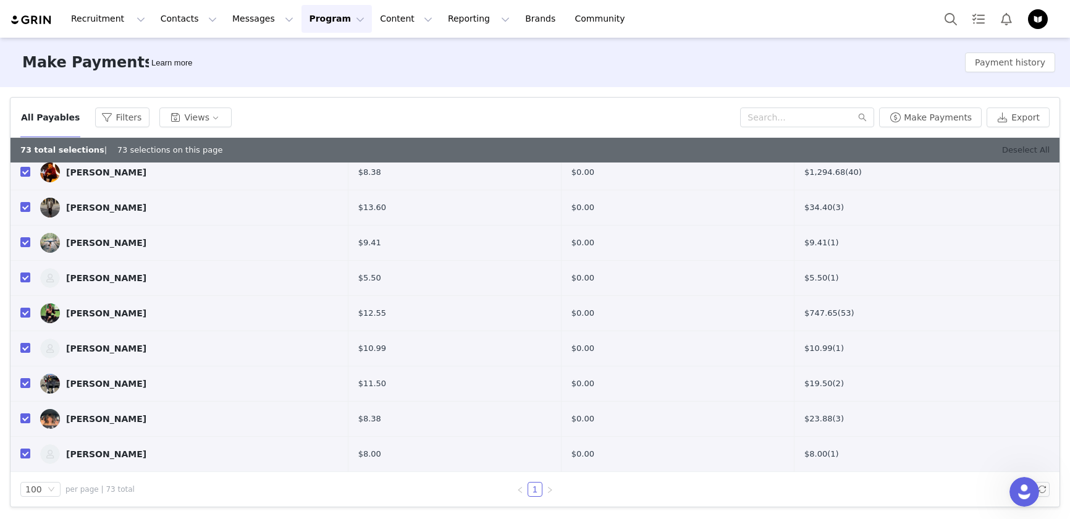
checkbox input "false"
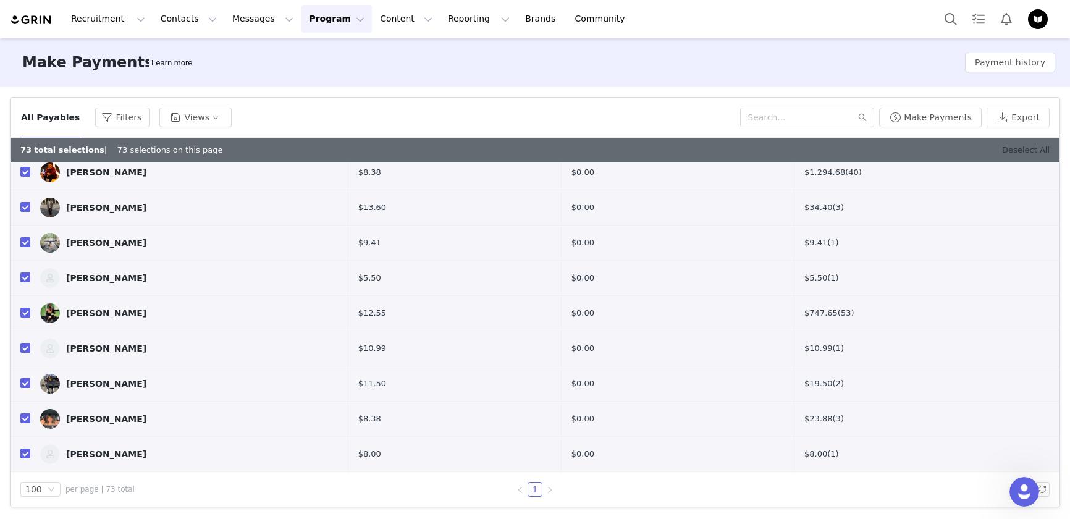
checkbox input "false"
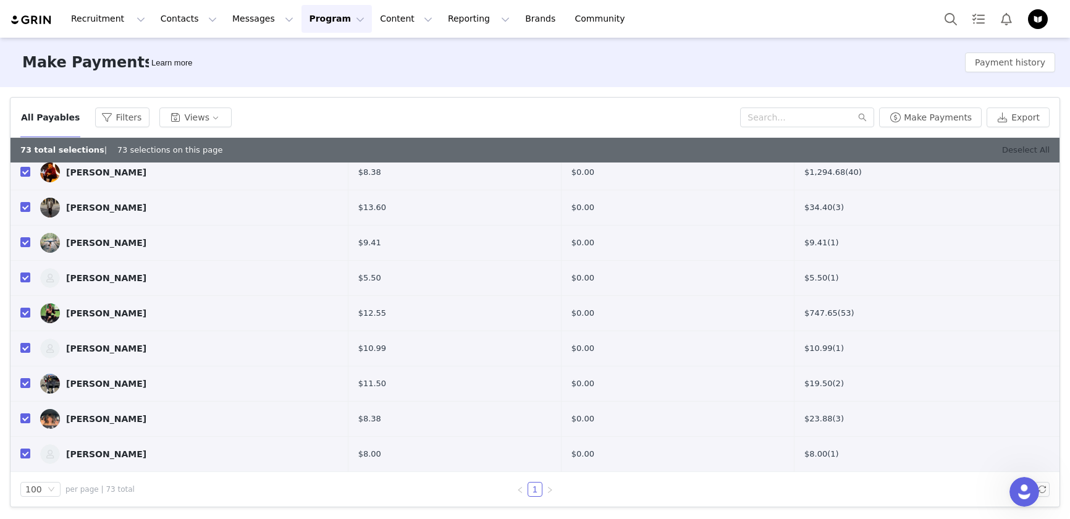
checkbox input "false"
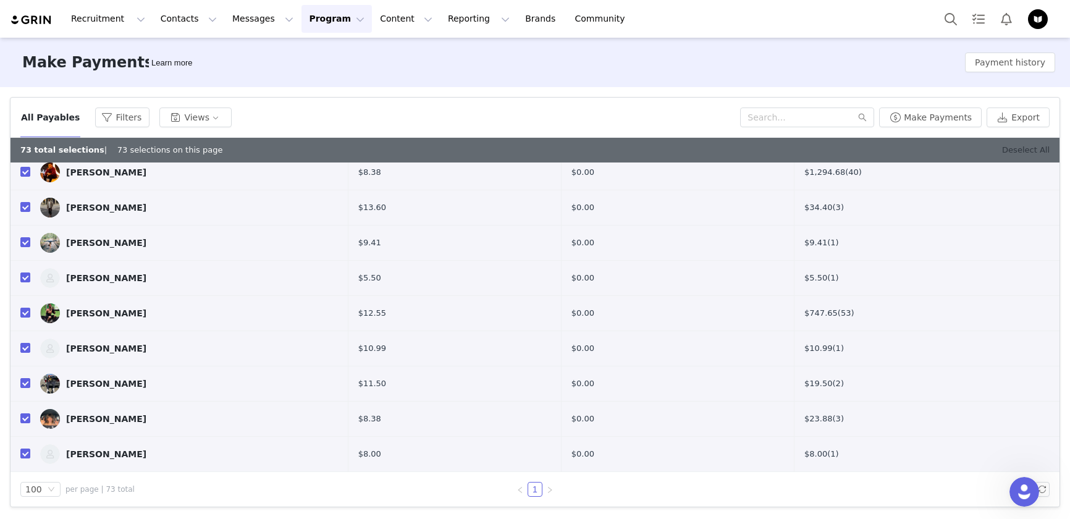
checkbox input "false"
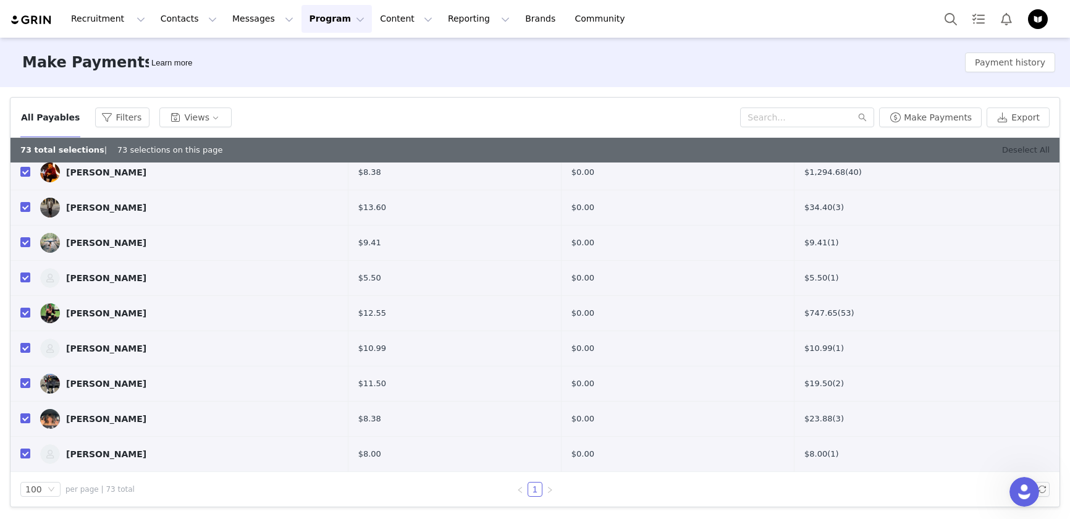
checkbox input "false"
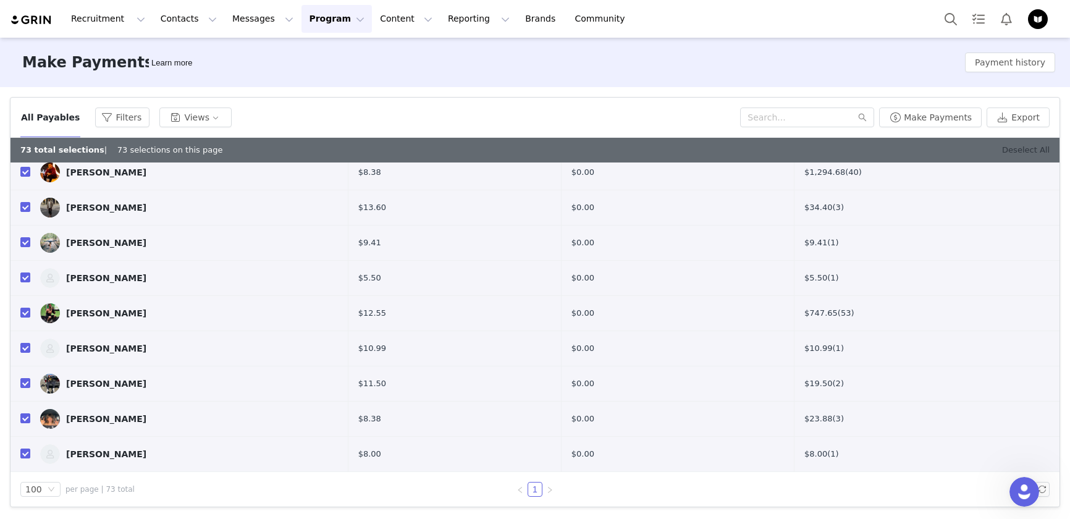
checkbox input "false"
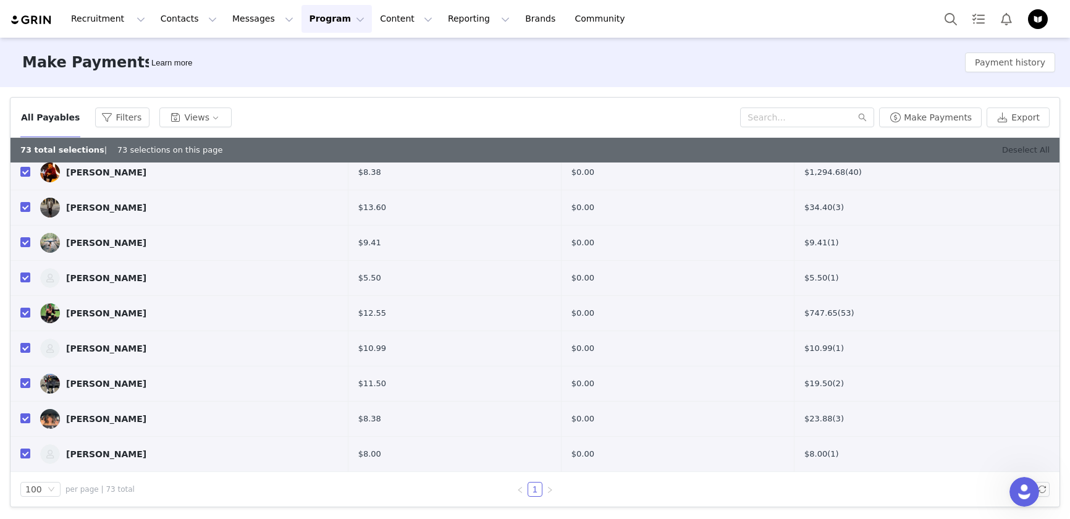
checkbox input "false"
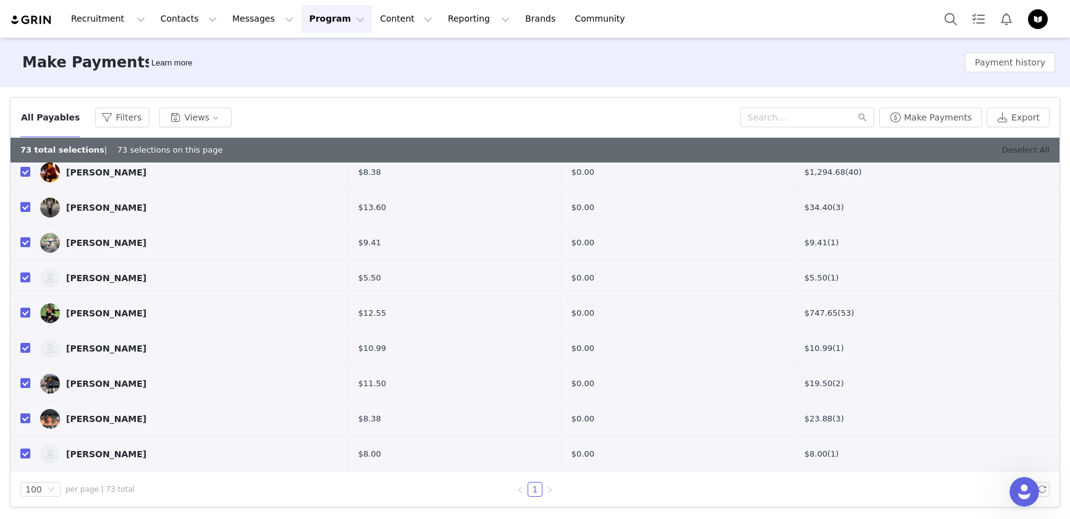
checkbox input "false"
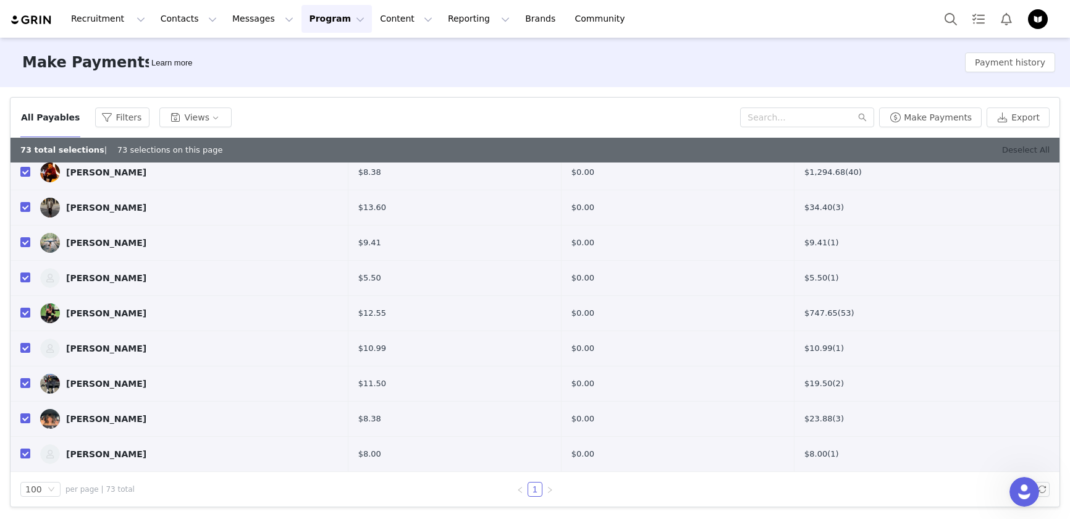
checkbox input "false"
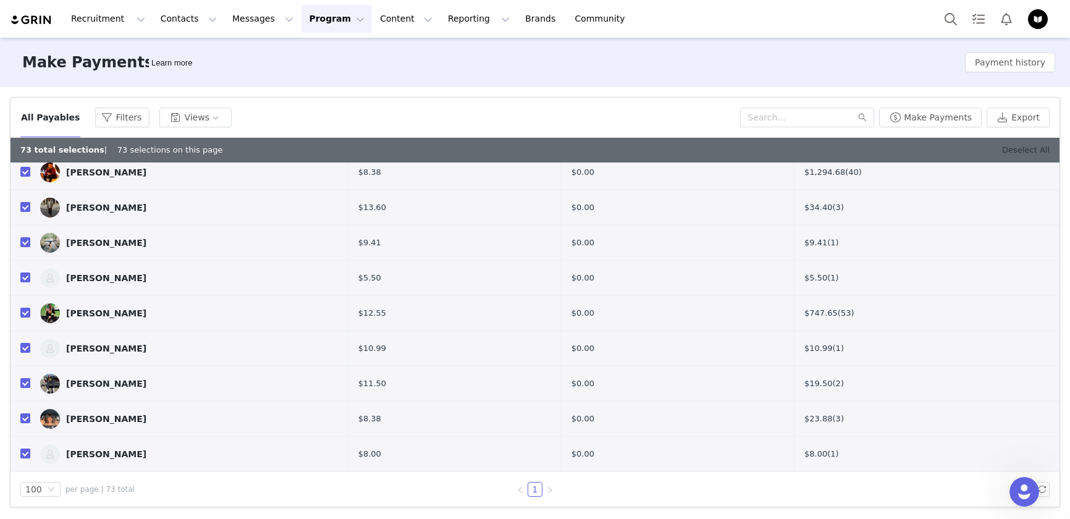
checkbox input "false"
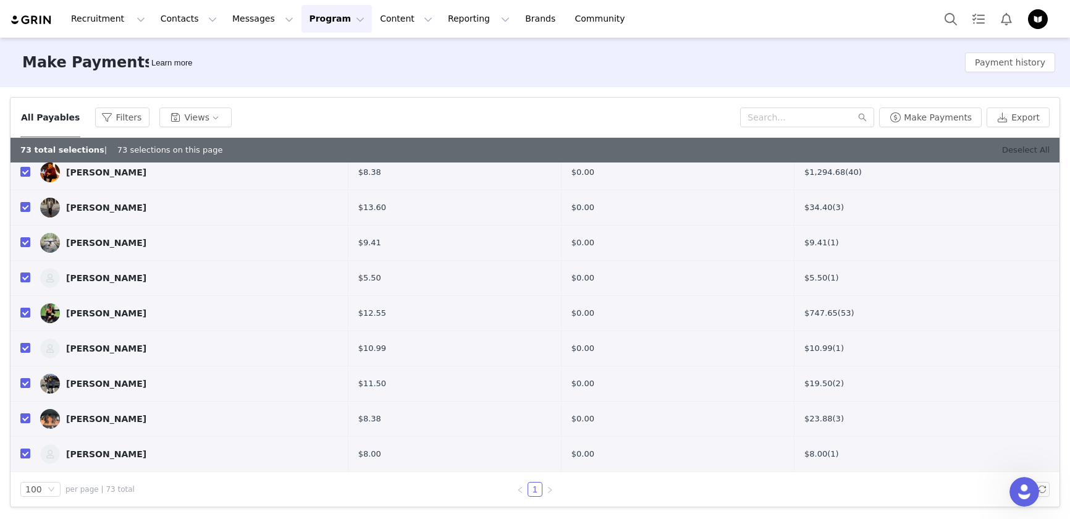
checkbox input "false"
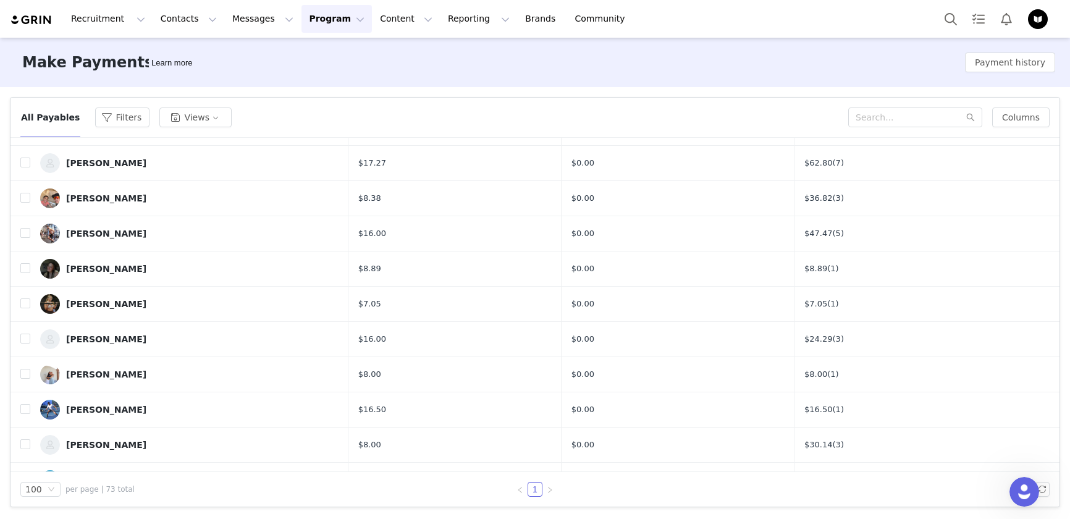
scroll to position [2266, 0]
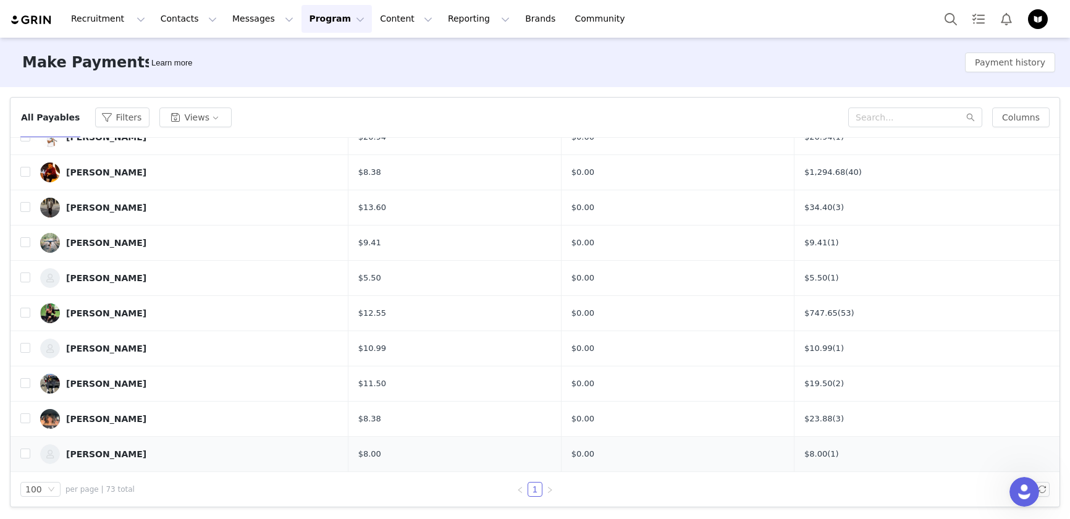
drag, startPoint x: 227, startPoint y: 154, endPoint x: 255, endPoint y: 449, distance: 296.5
copy table "Balance Owed Contract Amount Commission Amount AJ Schrag $8.25 $0.00 $829.21 (4…"
click at [691, 486] on div "1" at bounding box center [535, 489] width 429 height 15
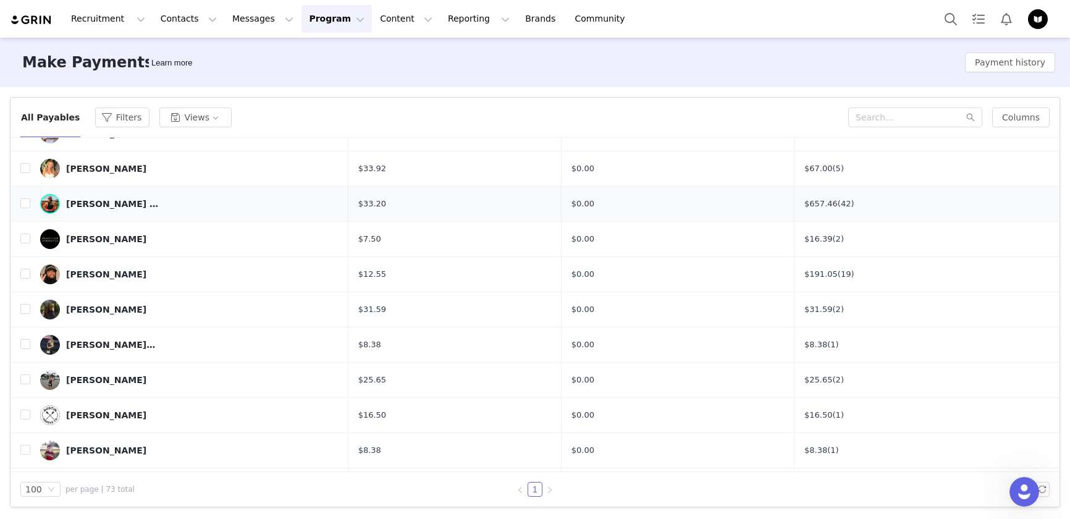
scroll to position [0, 0]
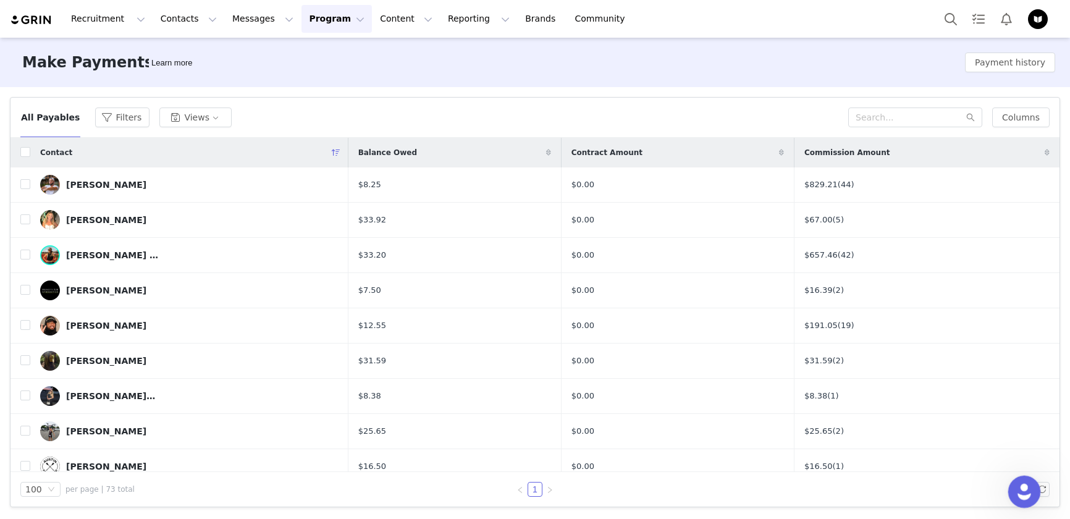
click at [1014, 495] on div "Open Intercom Messenger" at bounding box center [1022, 489] width 41 height 41
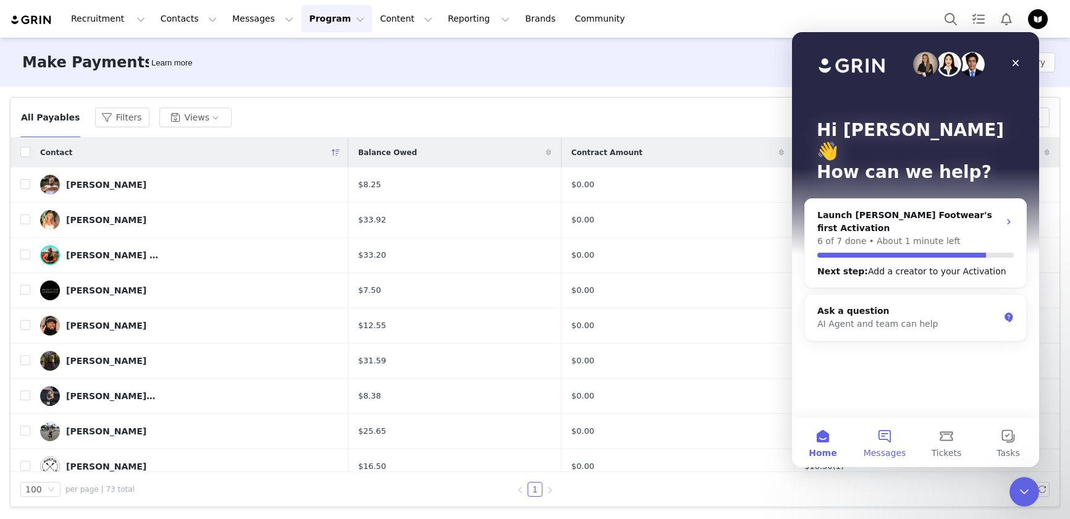
click at [880, 453] on span "Messages" at bounding box center [885, 452] width 43 height 9
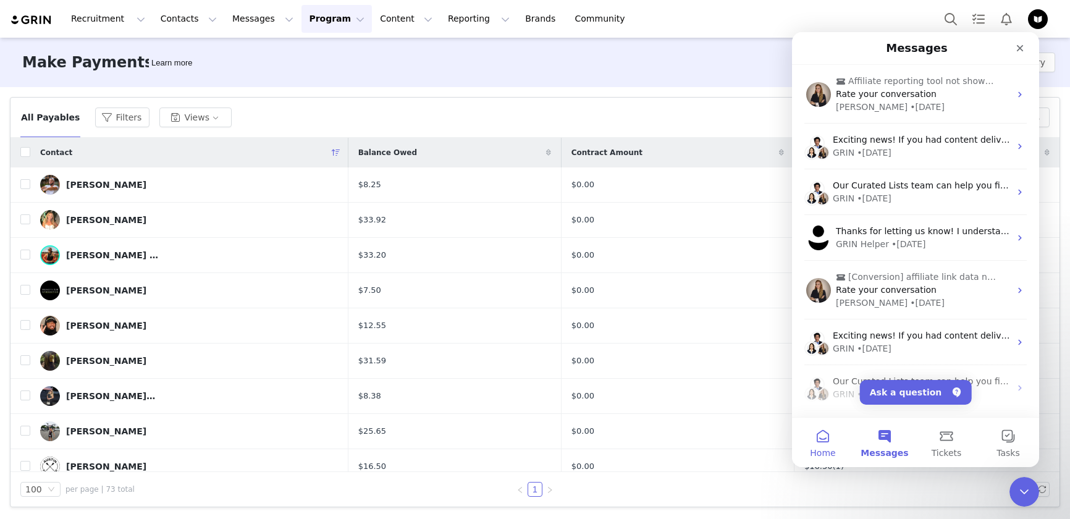
click at [817, 445] on button "Home" at bounding box center [823, 442] width 62 height 49
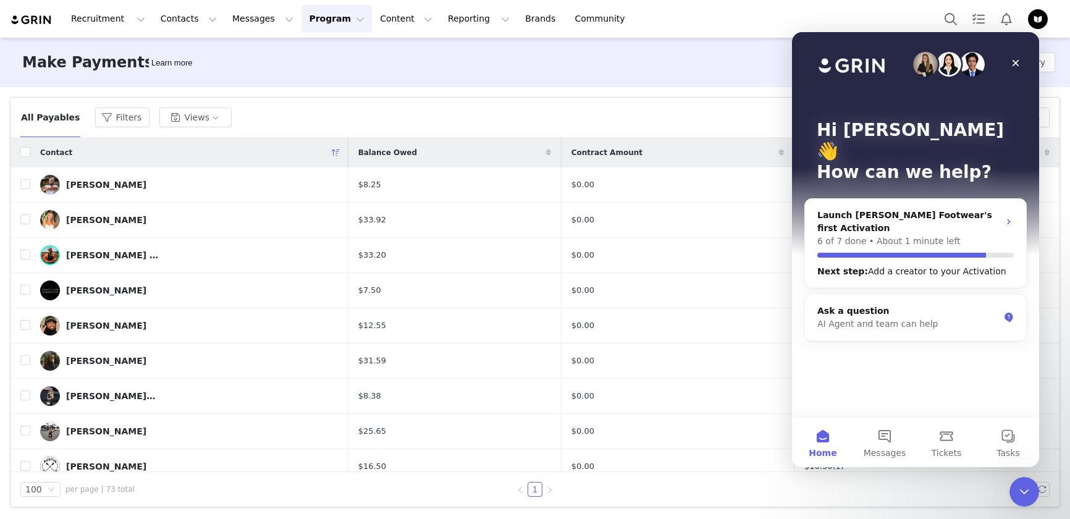
click at [493, 91] on div "Filters Filter Logic And Or Activated Date ~ Content Date ~ Last Payment Date C…" at bounding box center [535, 302] width 1070 height 430
click at [1020, 59] on icon "Close" at bounding box center [1016, 63] width 10 height 10
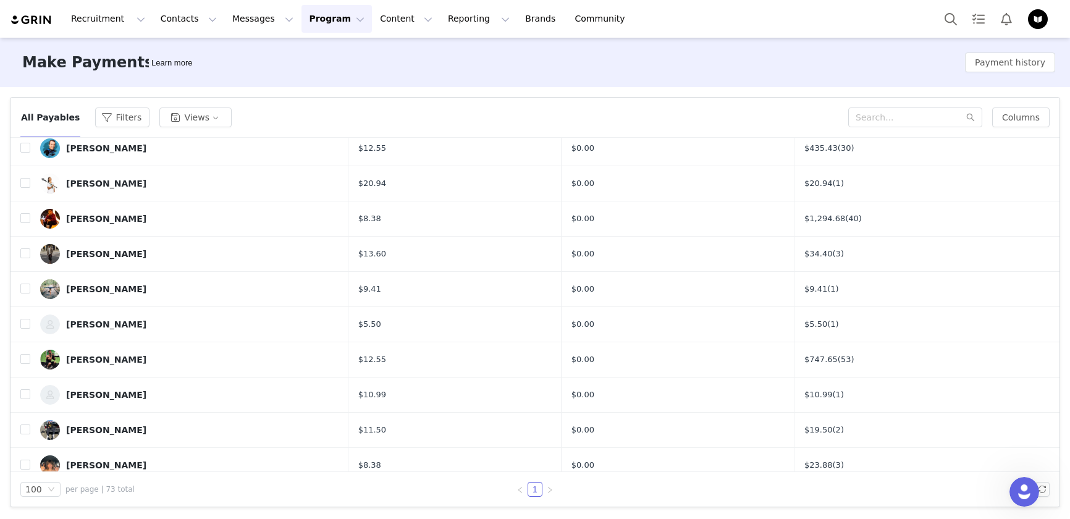
scroll to position [2266, 0]
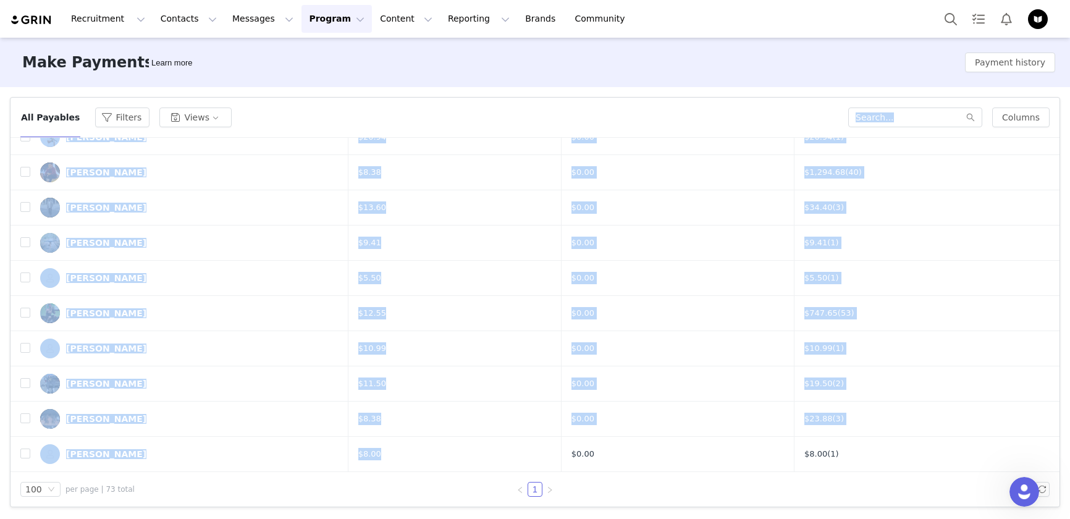
drag, startPoint x: 5, startPoint y: 143, endPoint x: 392, endPoint y: 470, distance: 506.8
click at [392, 470] on div "Filters Filter Logic And Or Activated Date ~ Content Date ~ Last Payment Date C…" at bounding box center [535, 302] width 1070 height 430
copy article "Filter Logic And Or Activated Date ~ Content Date ~ Last Payment Date Contract …"
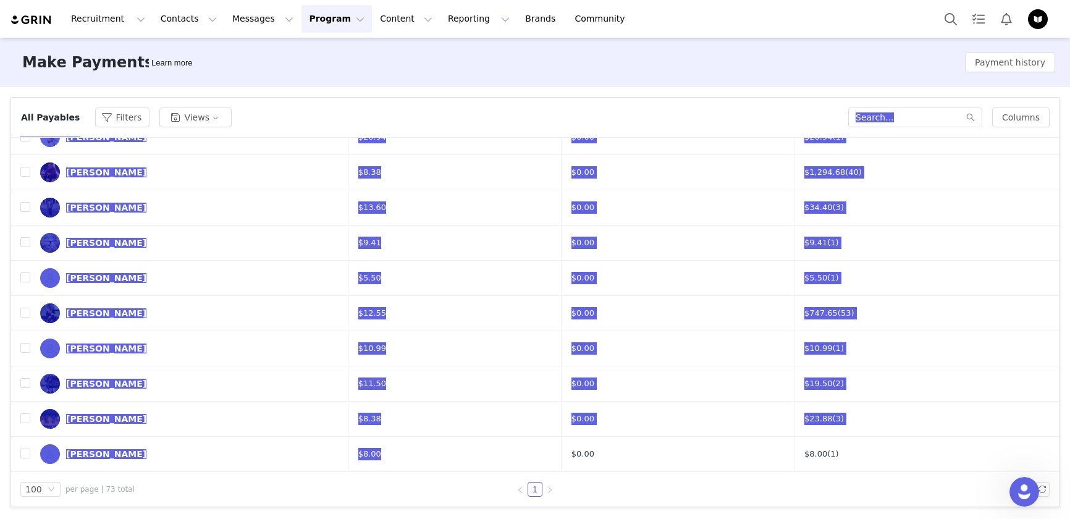
scroll to position [2227, 0]
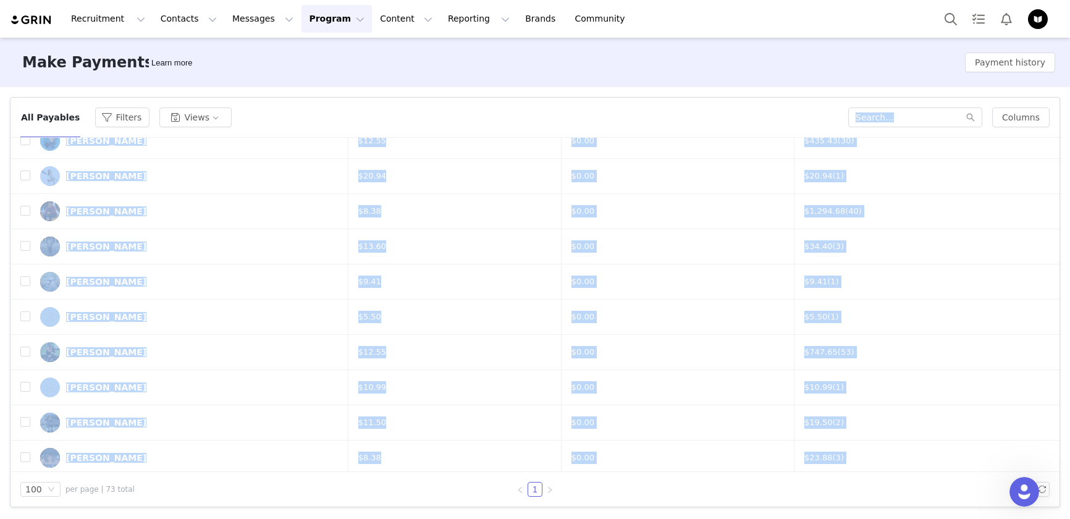
click at [7, 166] on div "Filters Filter Logic And Or Activated Date ~ Content Date ~ Last Payment Date C…" at bounding box center [535, 302] width 1070 height 430
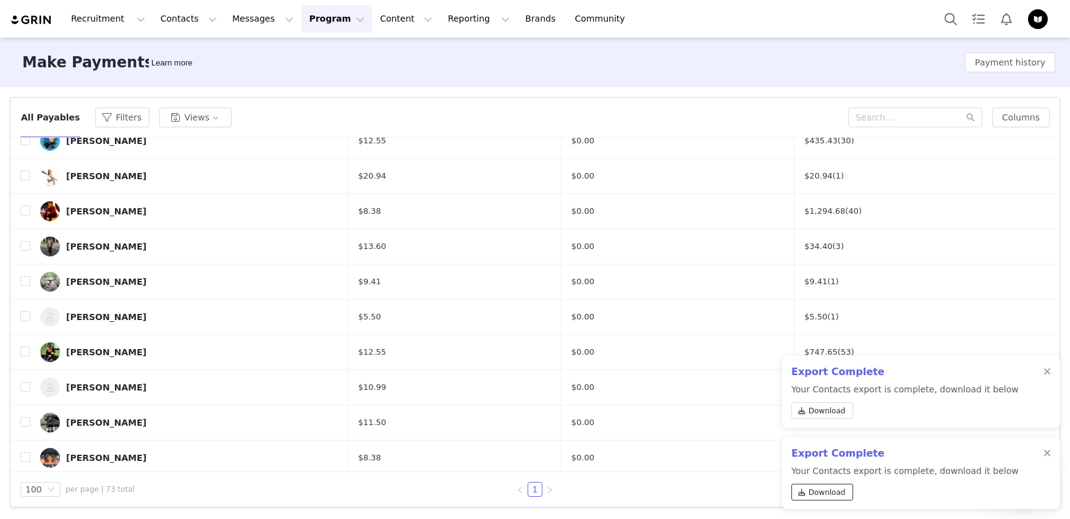
click at [828, 489] on span "Download" at bounding box center [827, 492] width 37 height 11
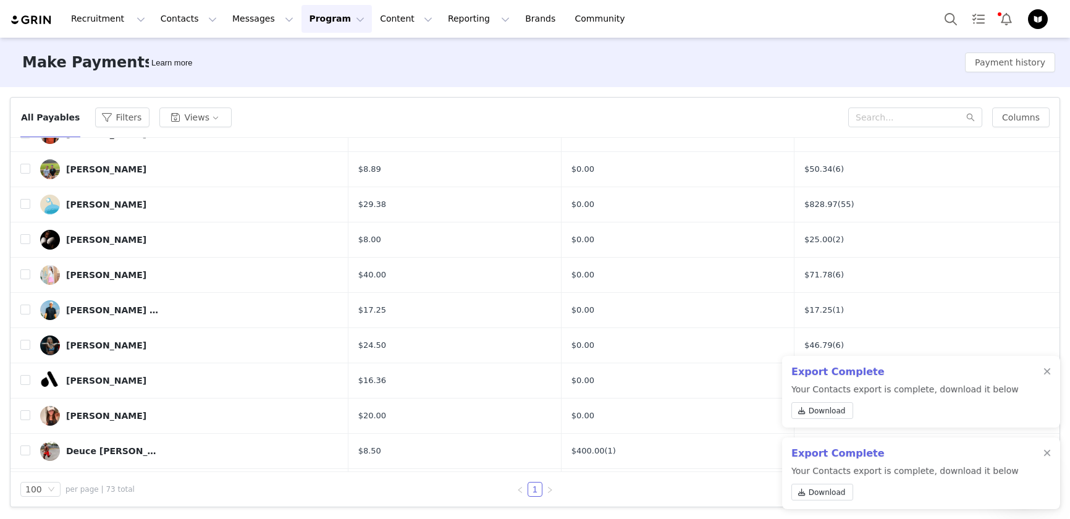
scroll to position [0, 0]
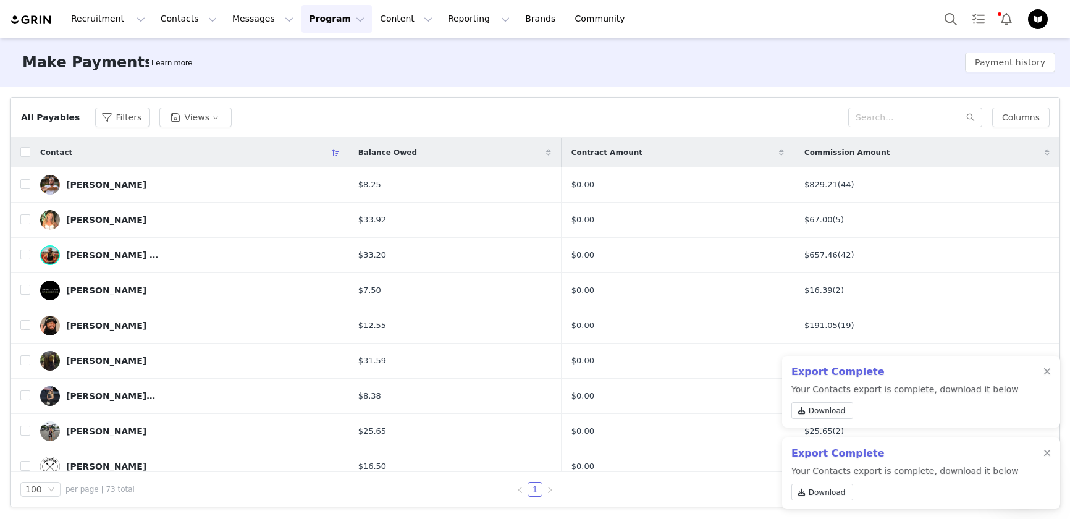
click at [1029, 16] on img "Profile" at bounding box center [1038, 19] width 20 height 20
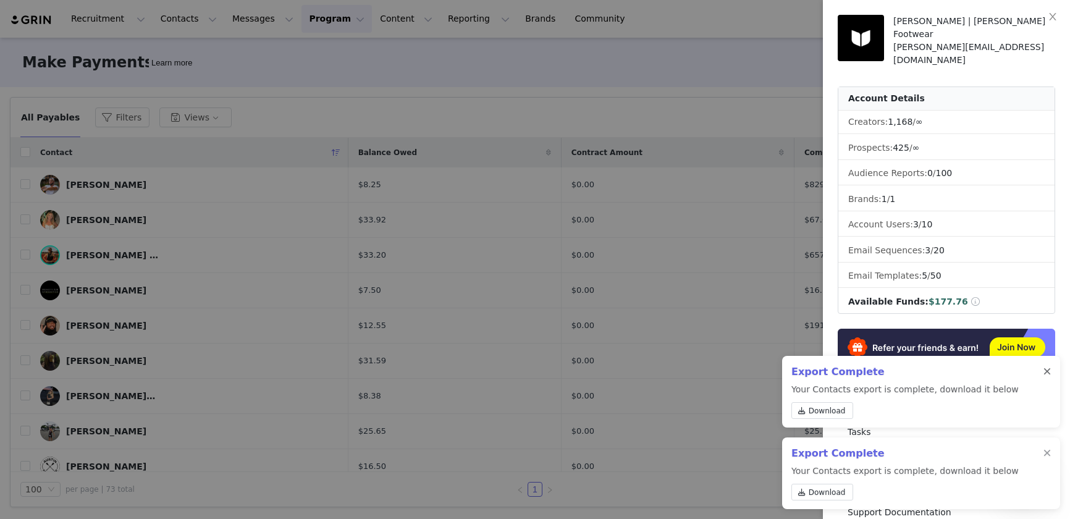
click at [1048, 372] on div at bounding box center [1046, 372] width 7 height 10
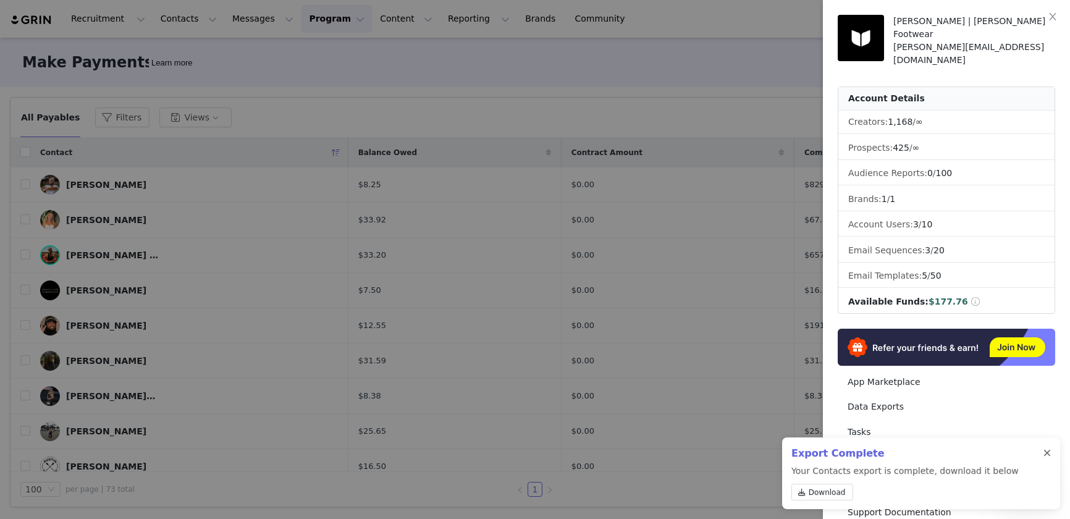
click at [1043, 456] on div at bounding box center [1046, 453] width 7 height 10
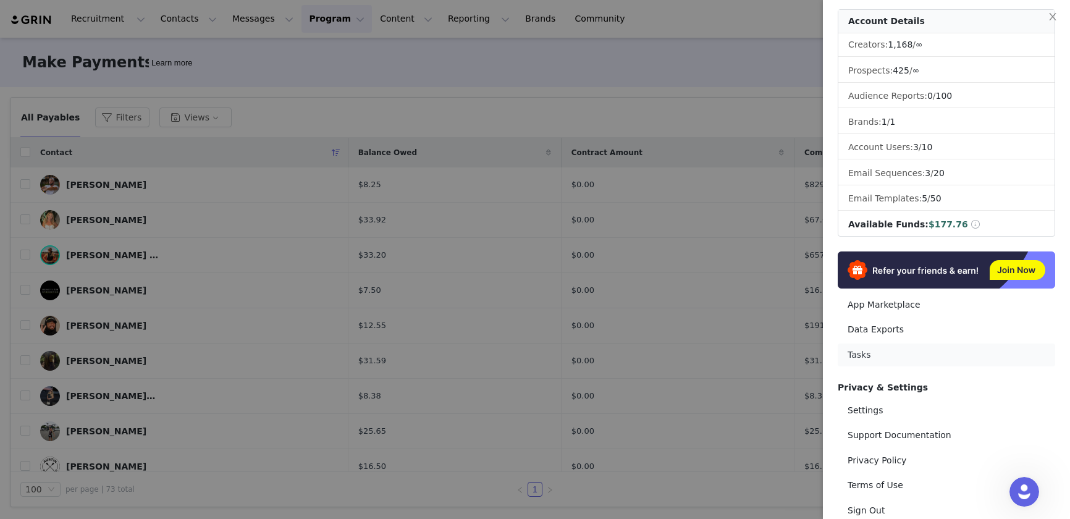
scroll to position [106, 0]
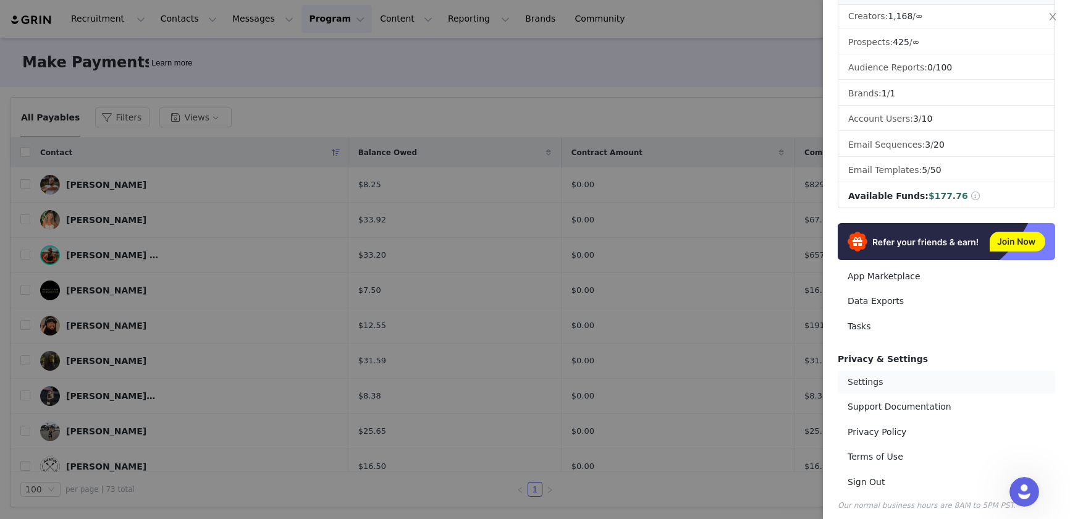
click at [915, 379] on link "Settings" at bounding box center [946, 382] width 217 height 23
select select "UTC"
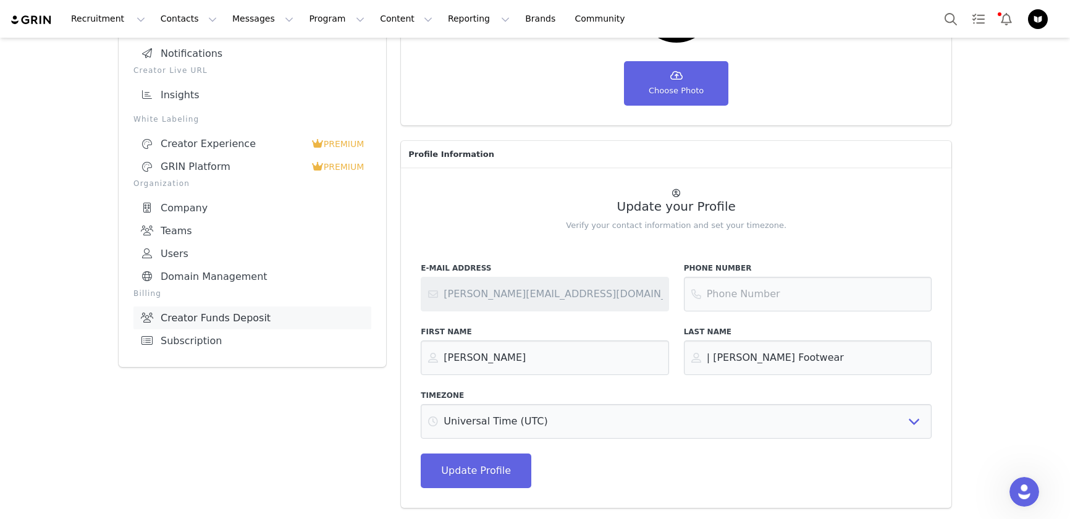
click at [269, 311] on link "Creator Funds Deposit" at bounding box center [252, 317] width 238 height 23
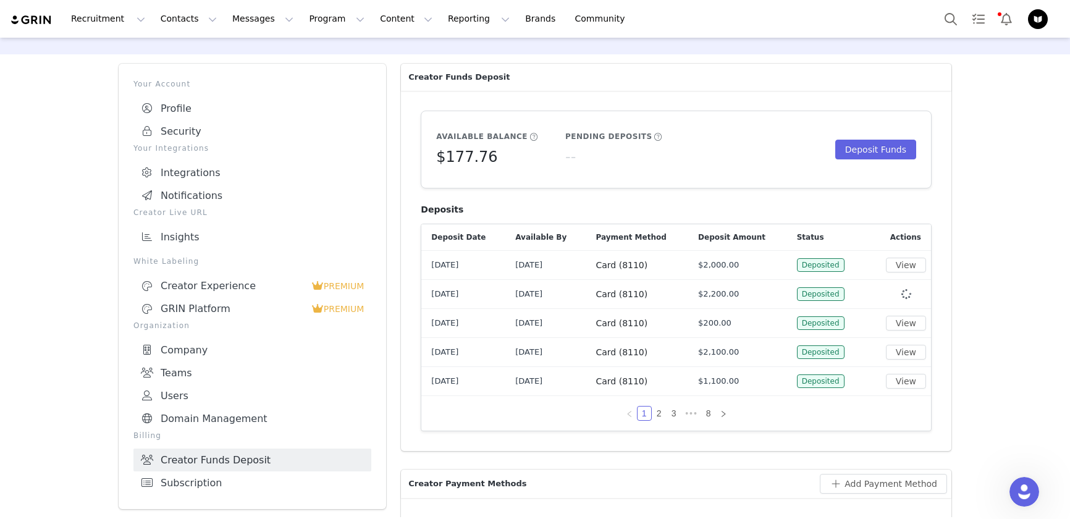
scroll to position [1, 0]
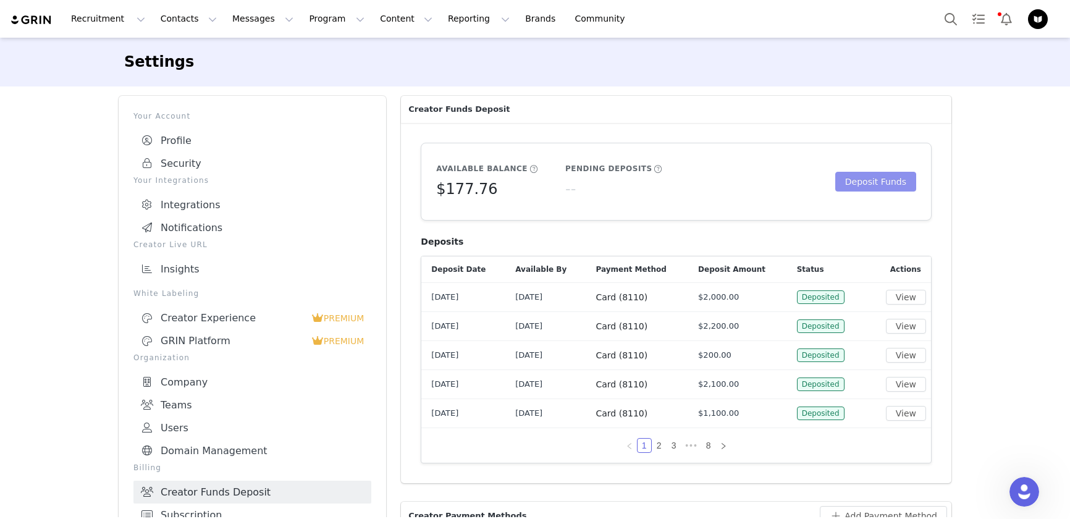
click at [869, 183] on button "Deposit Funds" at bounding box center [875, 182] width 81 height 20
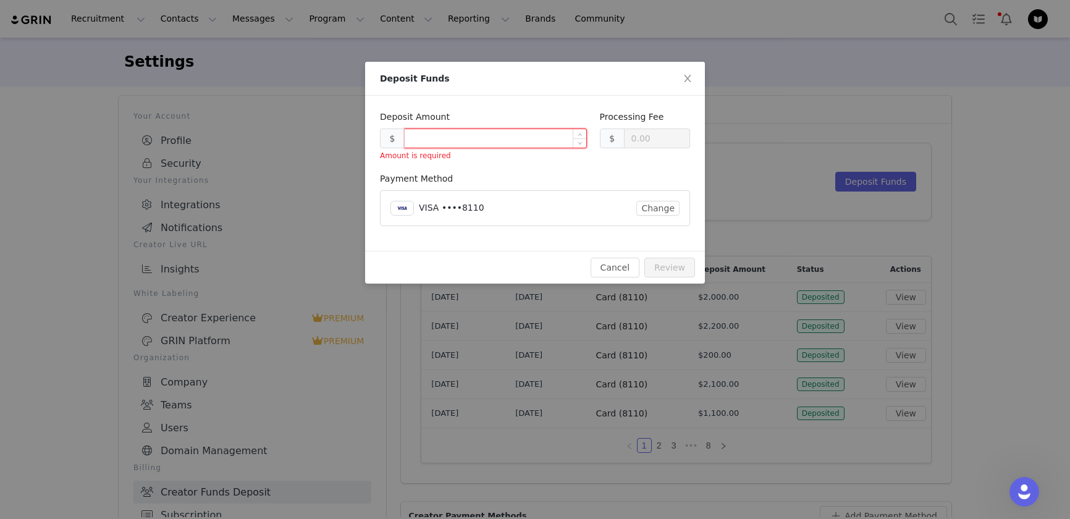
type input "0.30"
click at [469, 135] on input at bounding box center [496, 138] width 182 height 19
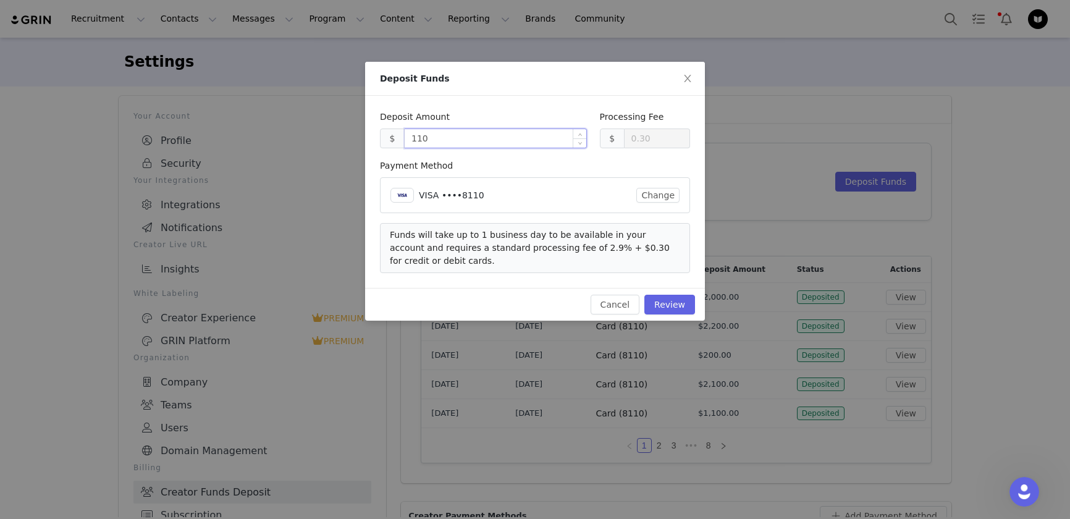
type input "1100"
type input "32.20"
type input "1100.00"
click at [495, 288] on div "Cancel Review" at bounding box center [535, 304] width 340 height 33
click at [668, 305] on button "Review" at bounding box center [669, 305] width 51 height 20
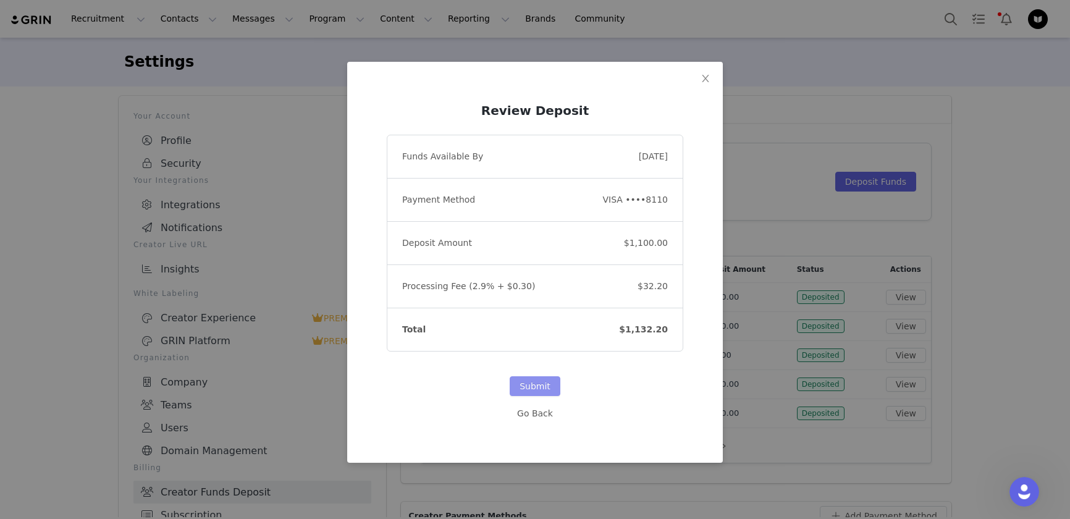
click at [546, 383] on button "Submit" at bounding box center [535, 386] width 51 height 20
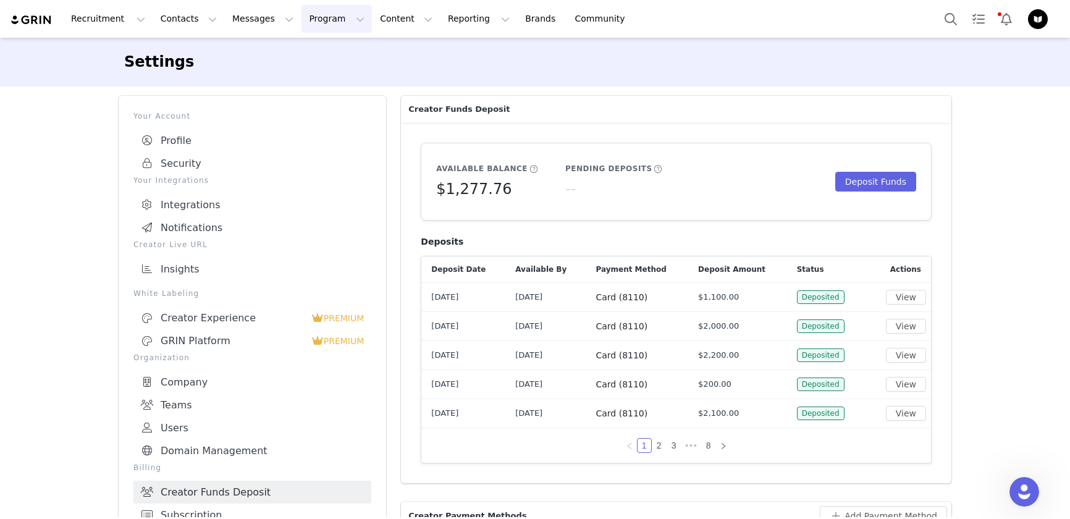
click at [305, 17] on button "Program Program" at bounding box center [336, 19] width 70 height 28
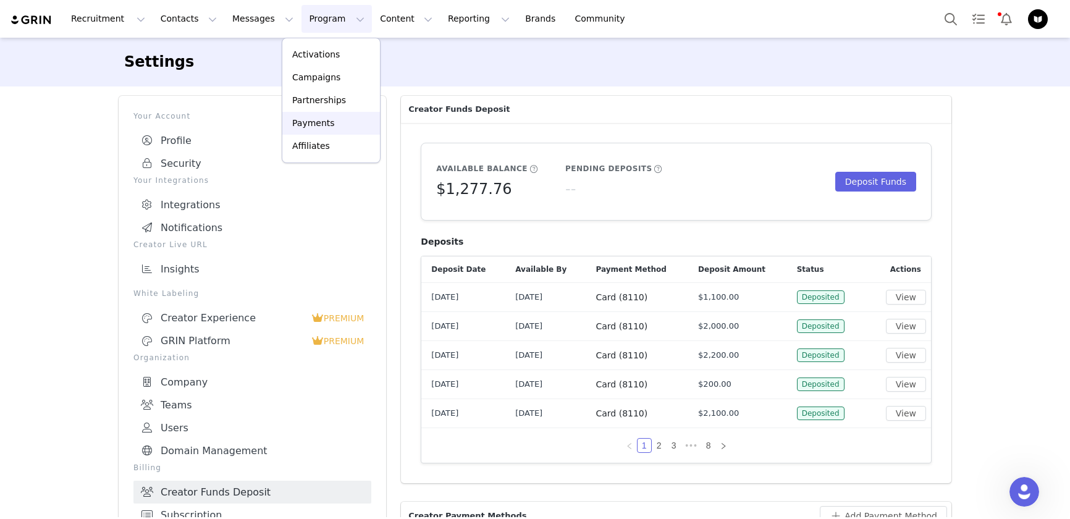
click at [315, 130] on link "Payments" at bounding box center [331, 123] width 98 height 23
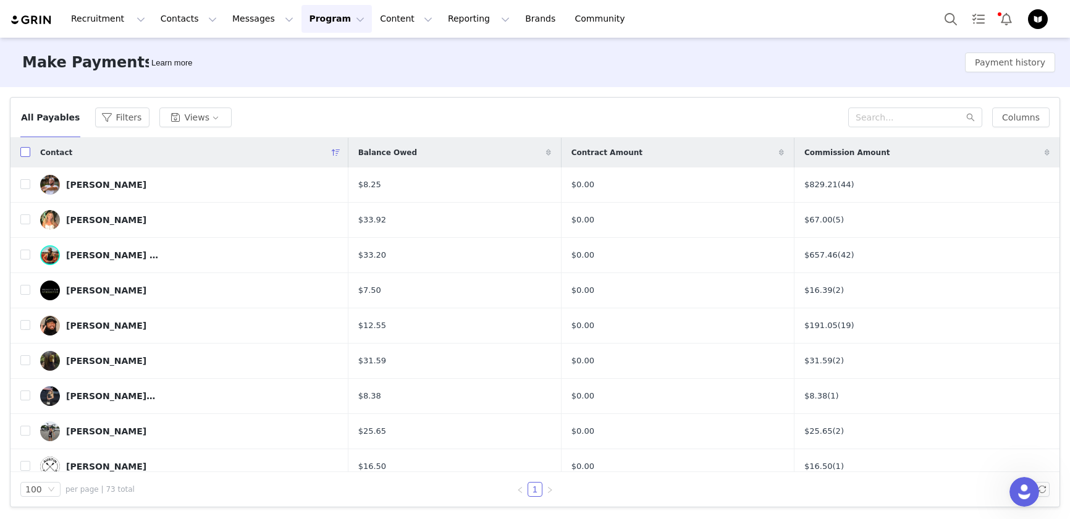
click at [23, 153] on input "checkbox" at bounding box center [25, 152] width 10 height 10
checkbox input "true"
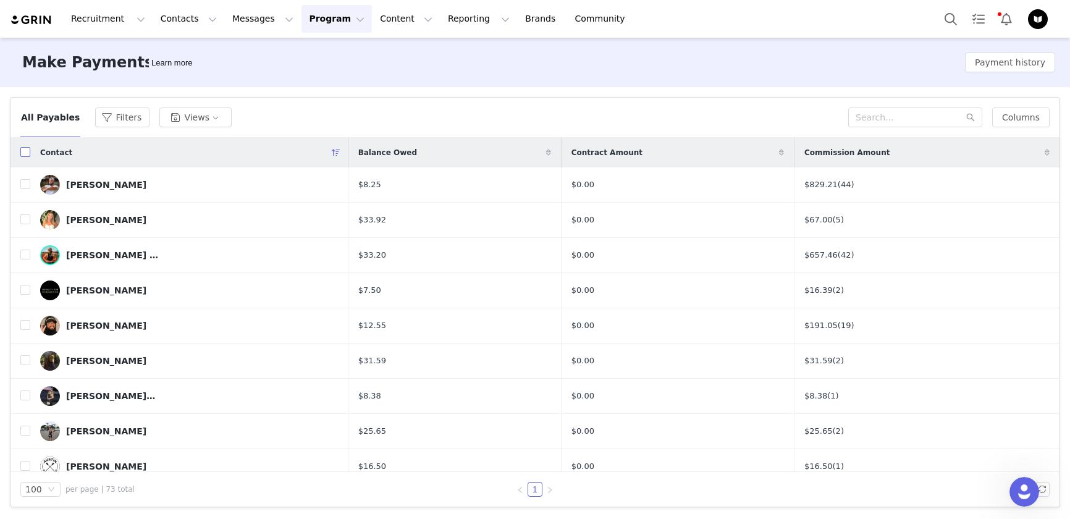
checkbox input "true"
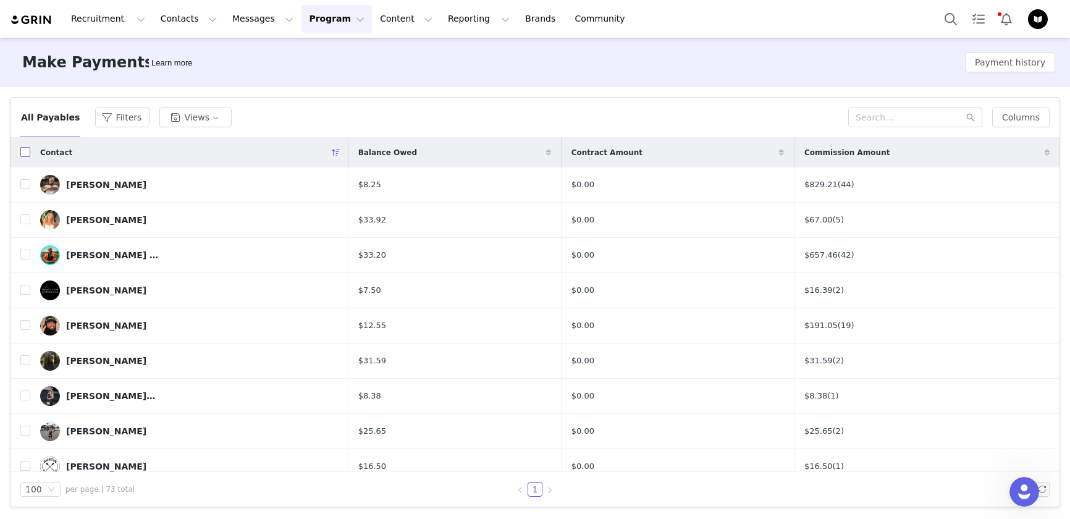
checkbox input "true"
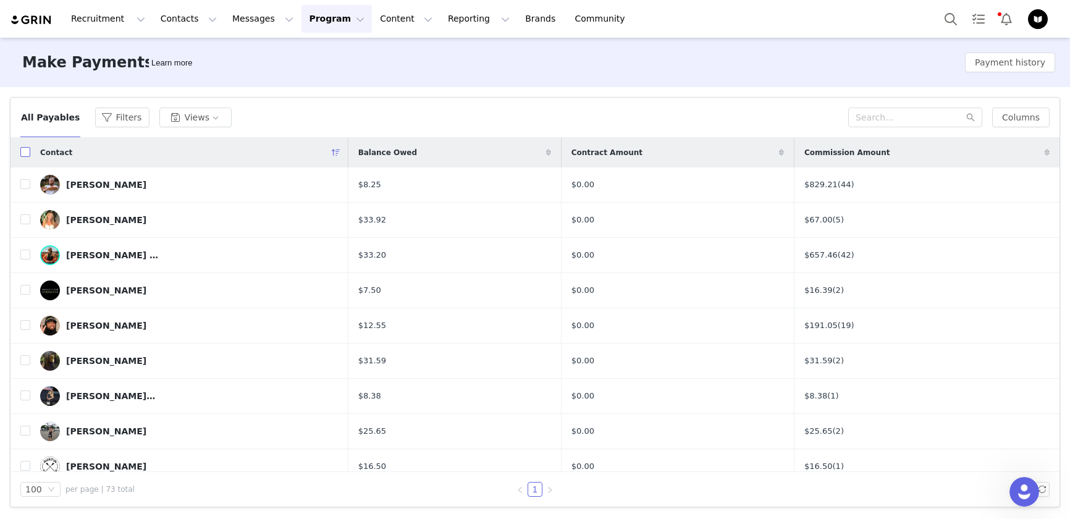
checkbox input "true"
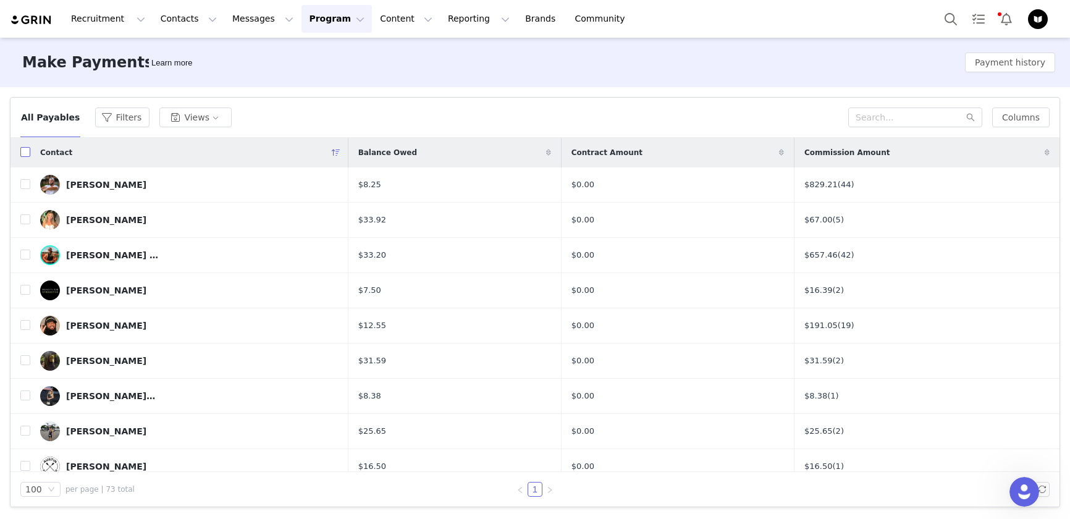
checkbox input "true"
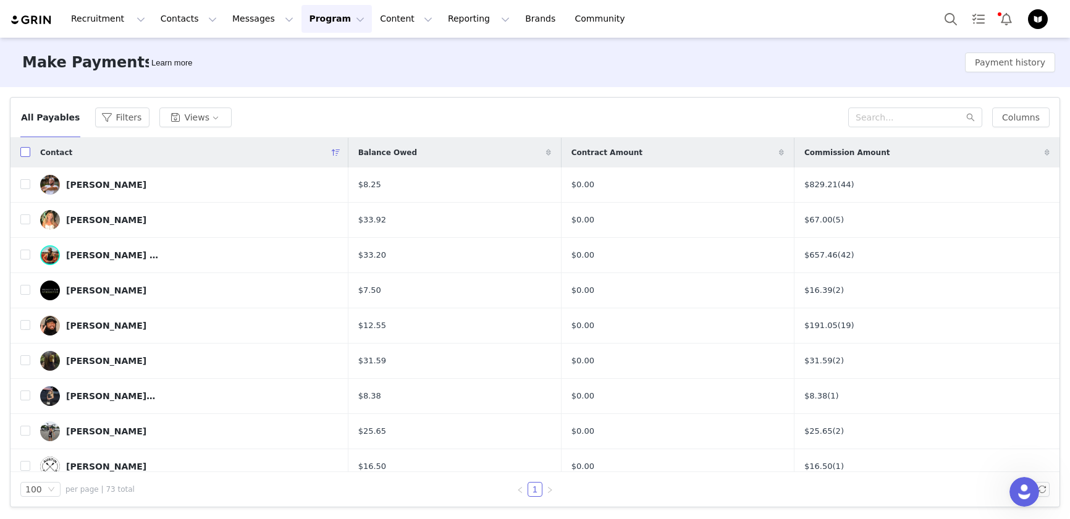
checkbox input "true"
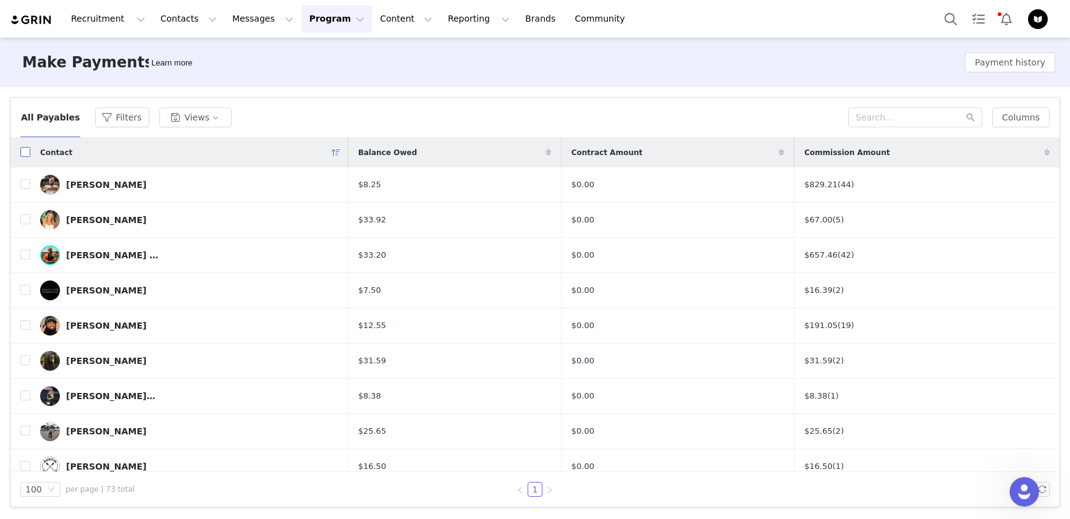
checkbox input "true"
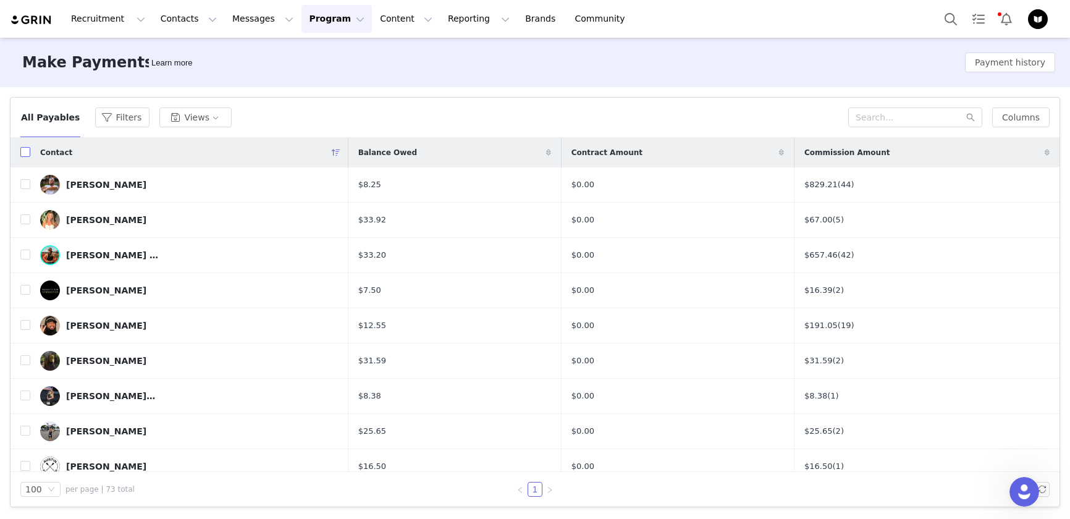
checkbox input "true"
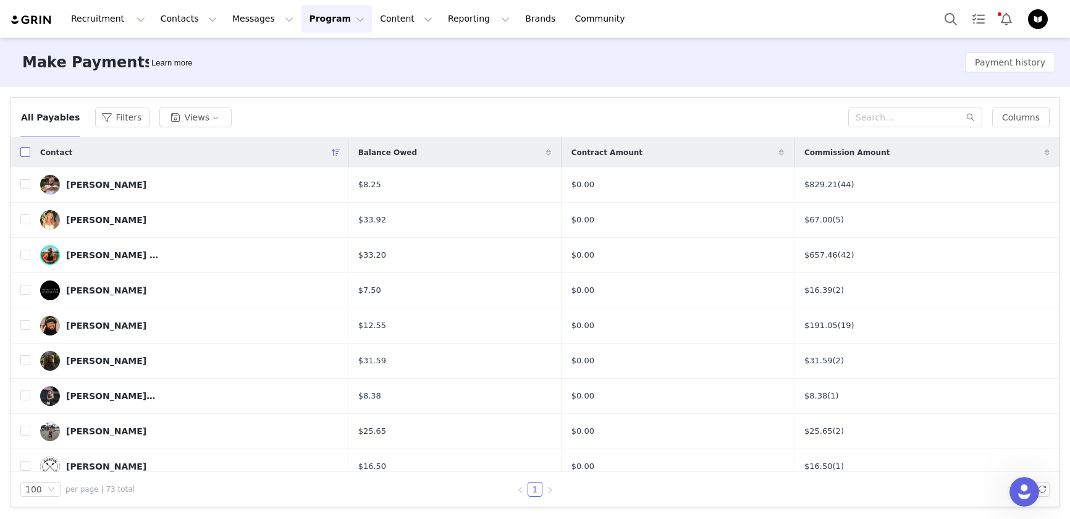
checkbox input "true"
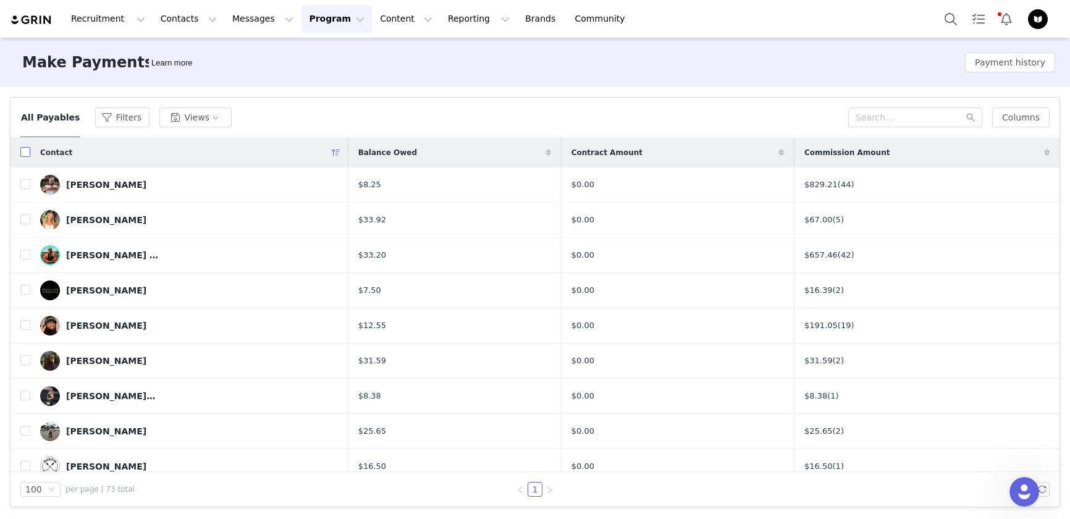
checkbox input "true"
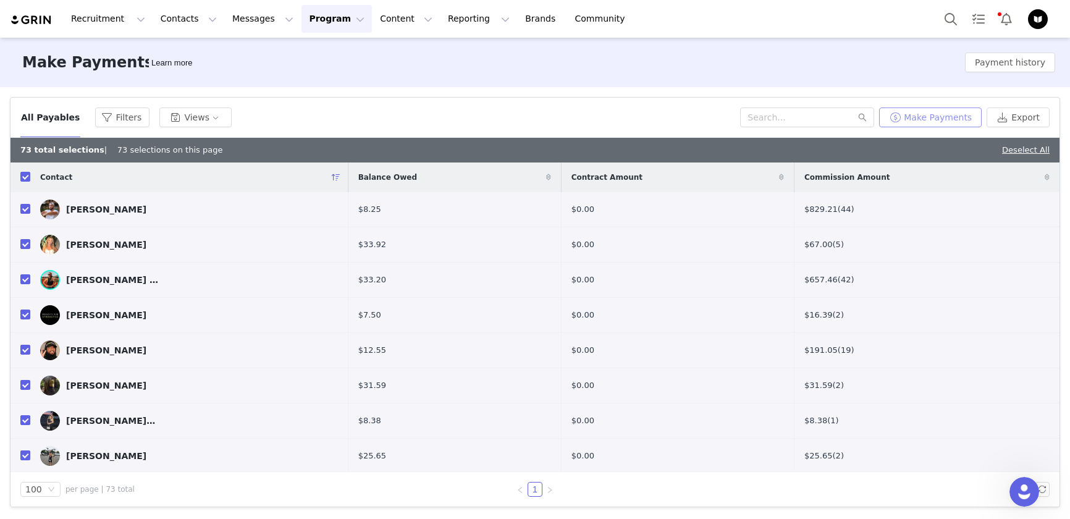
click at [931, 120] on button "Make Payments" at bounding box center [930, 117] width 103 height 20
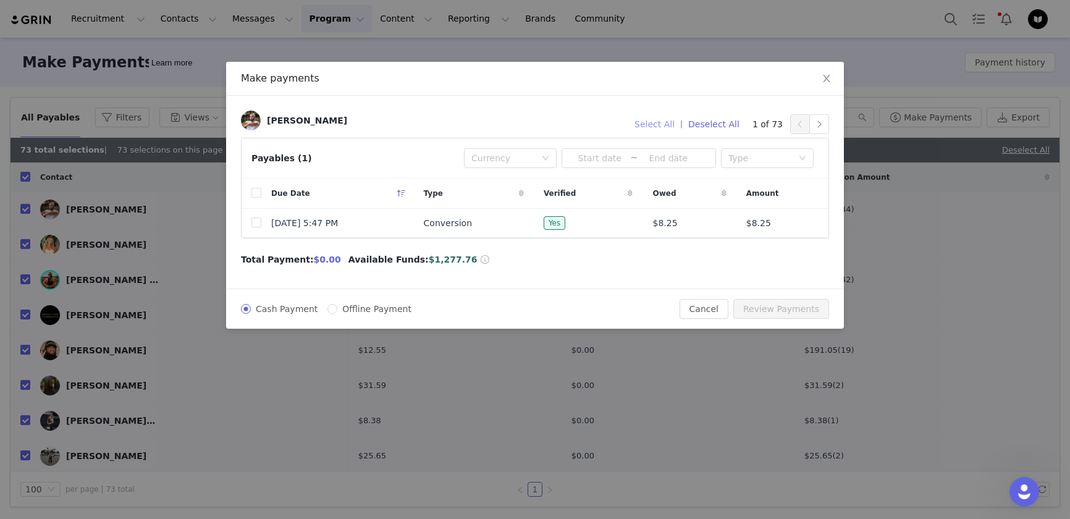
click at [659, 120] on button "Select All" at bounding box center [654, 124] width 51 height 20
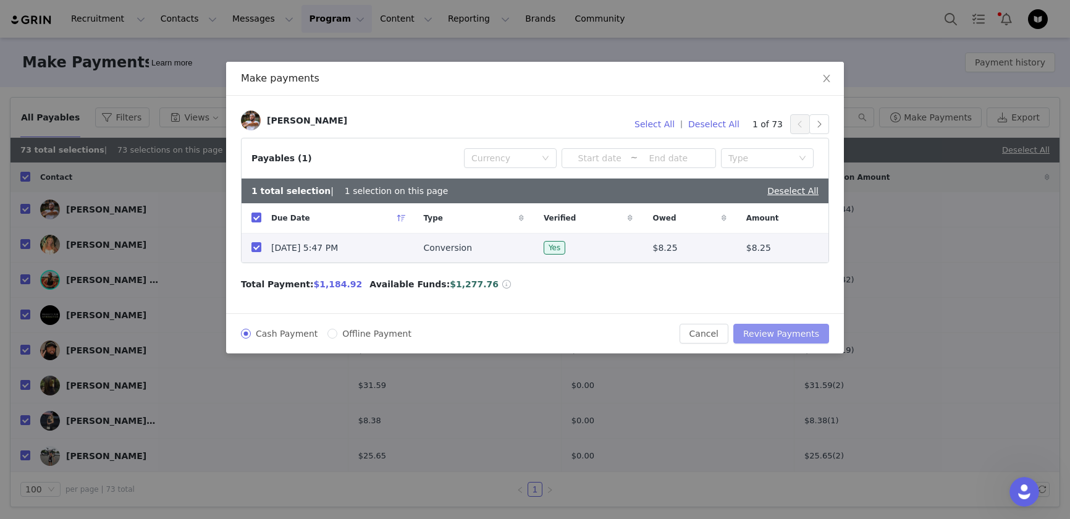
click at [788, 333] on button "Review Payments" at bounding box center [781, 334] width 96 height 20
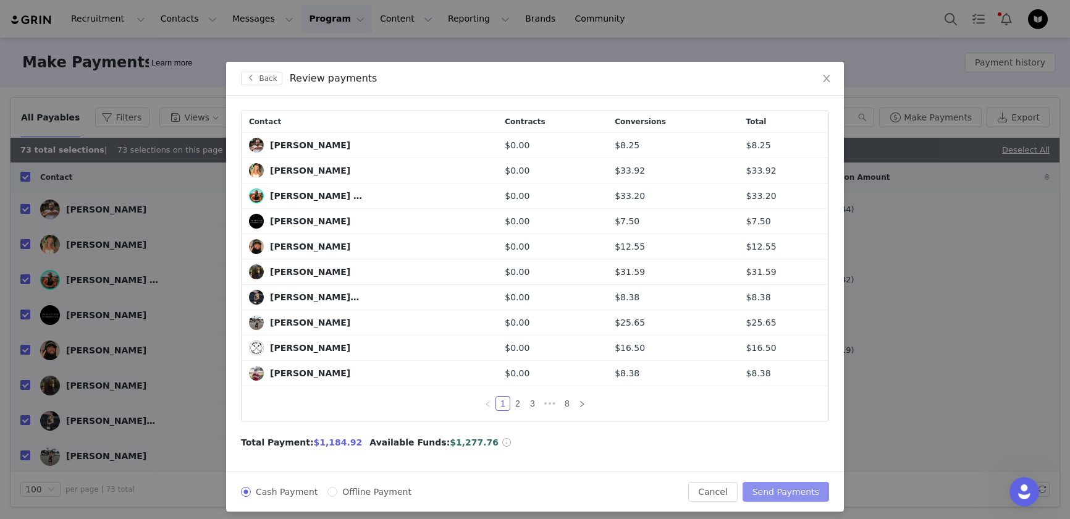
click at [802, 494] on button "Send Payments" at bounding box center [786, 492] width 86 height 20
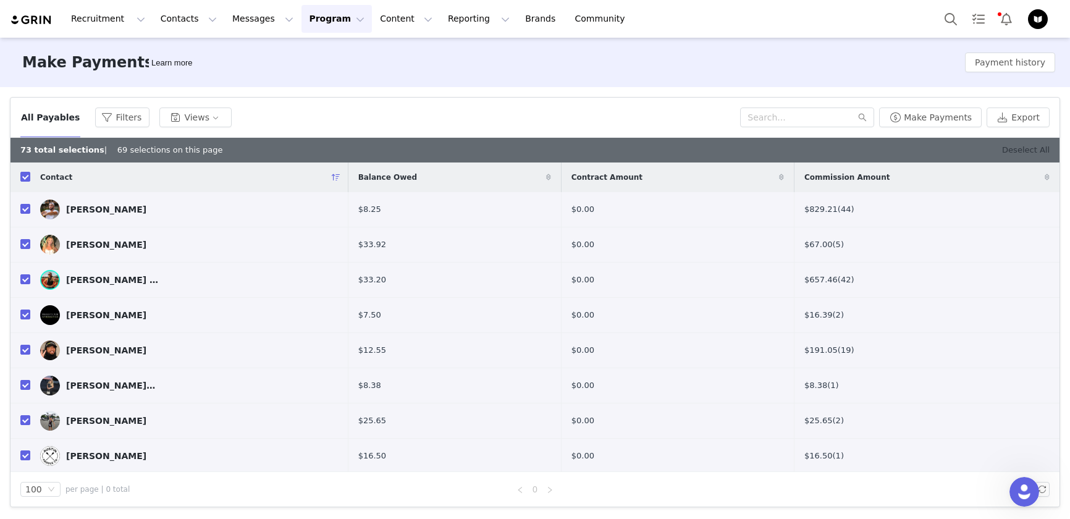
click at [1022, 147] on link "Deselect All" at bounding box center [1026, 149] width 48 height 9
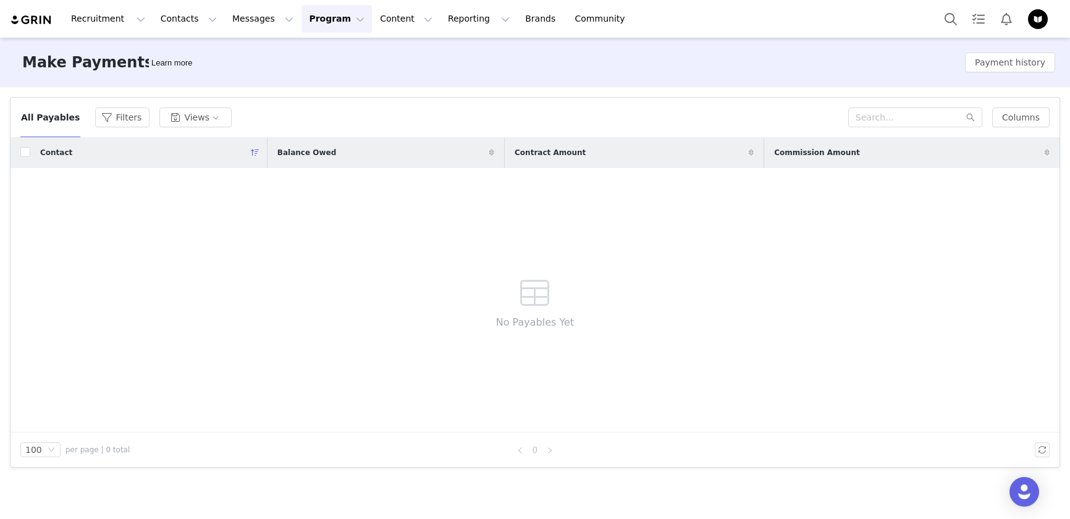
click at [452, 272] on div "Contact Balance Owed Contract Amount Commission Amount No Payables Yet" at bounding box center [535, 285] width 1049 height 295
